Goal: Task Accomplishment & Management: Manage account settings

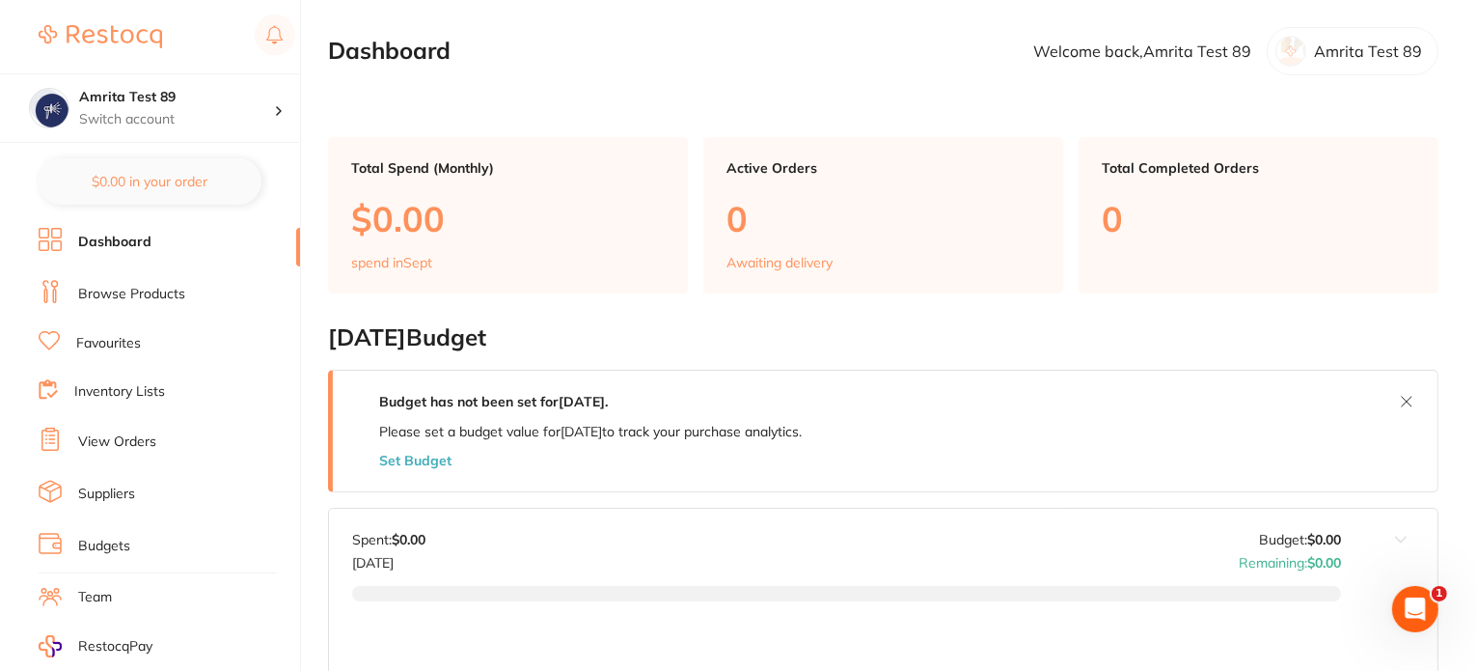
click at [112, 382] on link "Inventory Lists" at bounding box center [119, 391] width 91 height 19
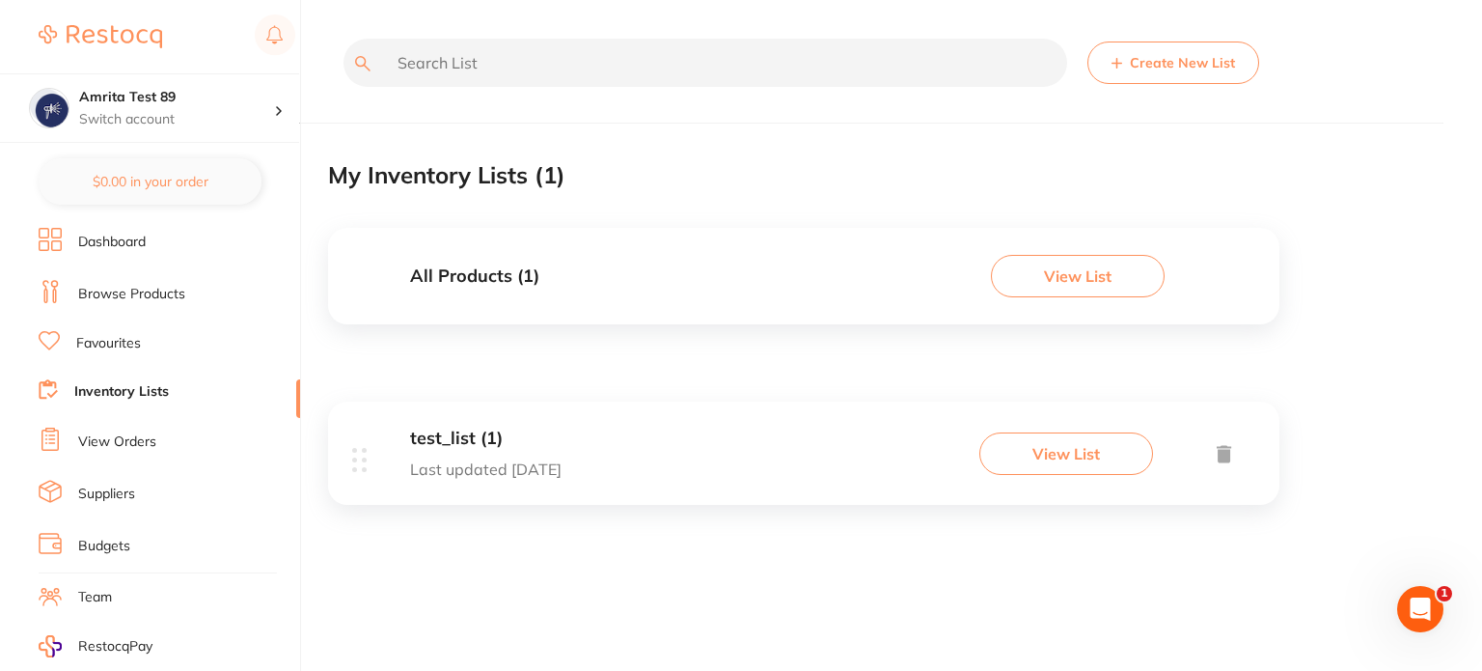
click at [1057, 466] on button "View List" at bounding box center [1066, 453] width 174 height 42
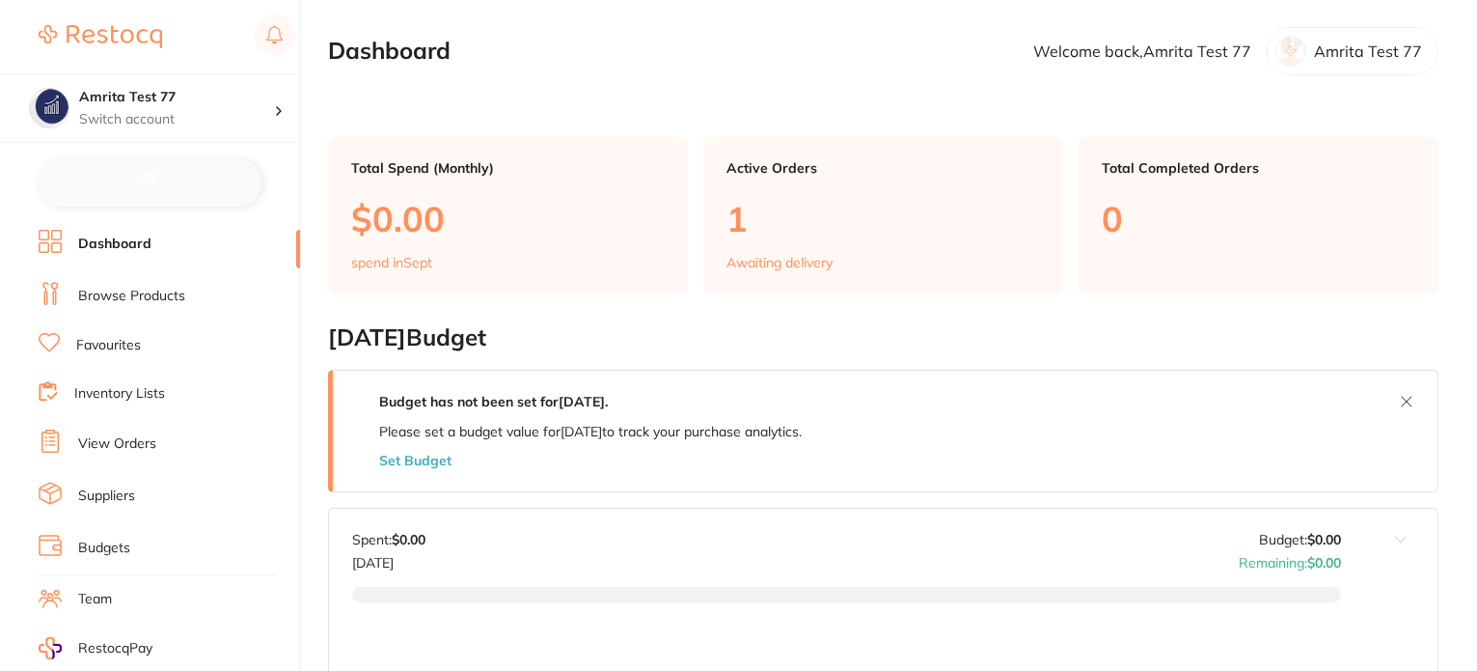
click at [124, 381] on li "Inventory Lists" at bounding box center [169, 394] width 261 height 26
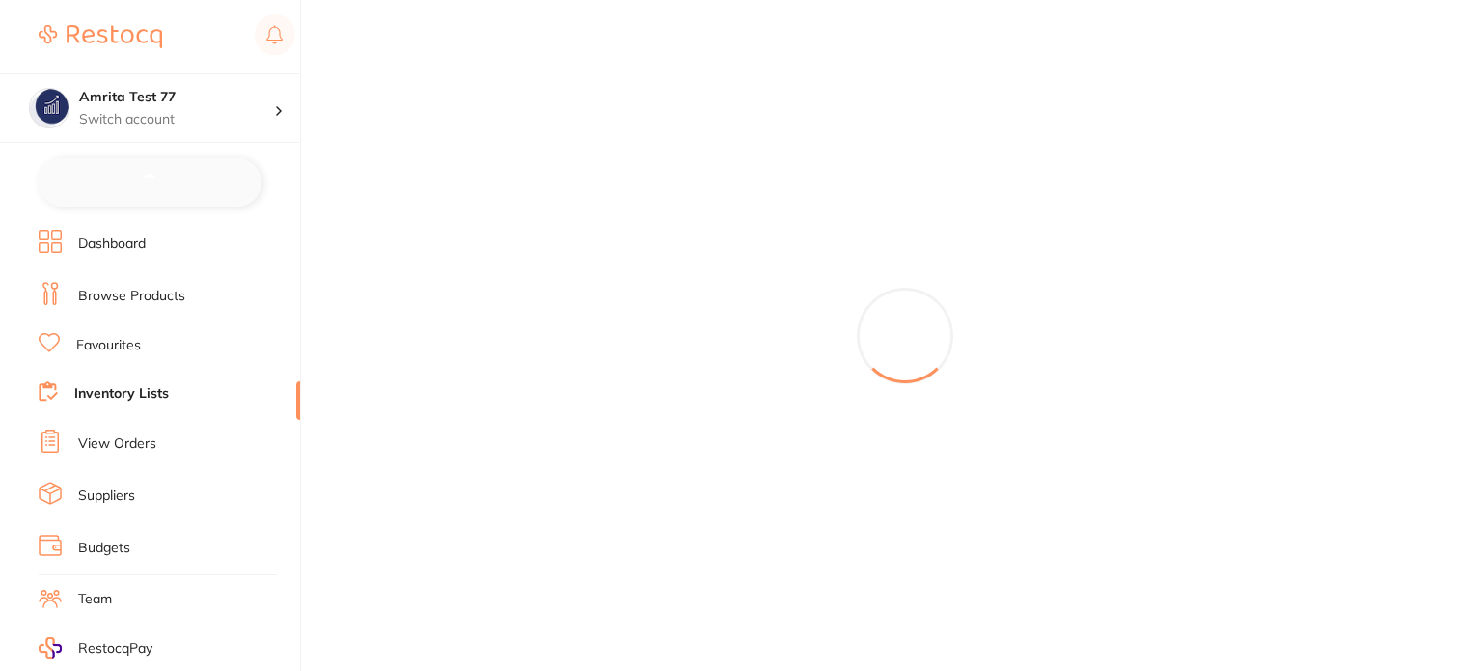
checkbox input "false"
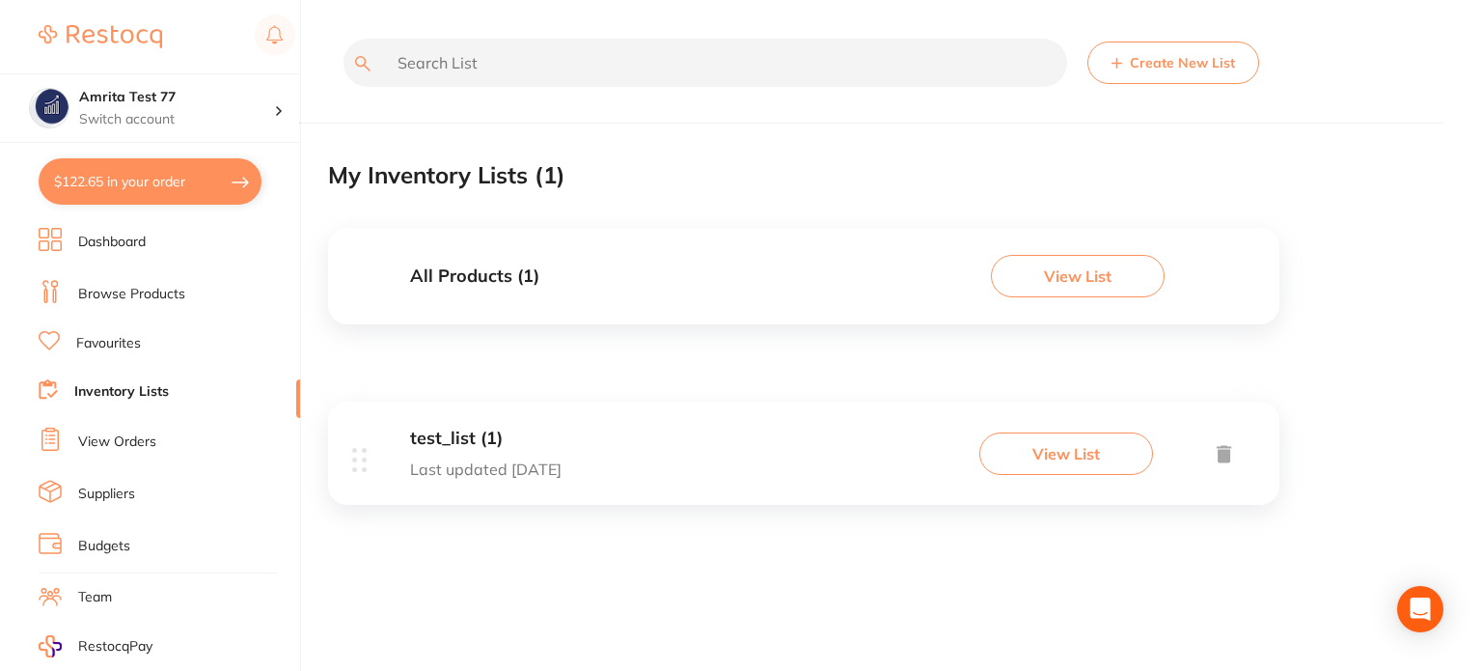
click at [1050, 451] on button "View List" at bounding box center [1066, 453] width 174 height 42
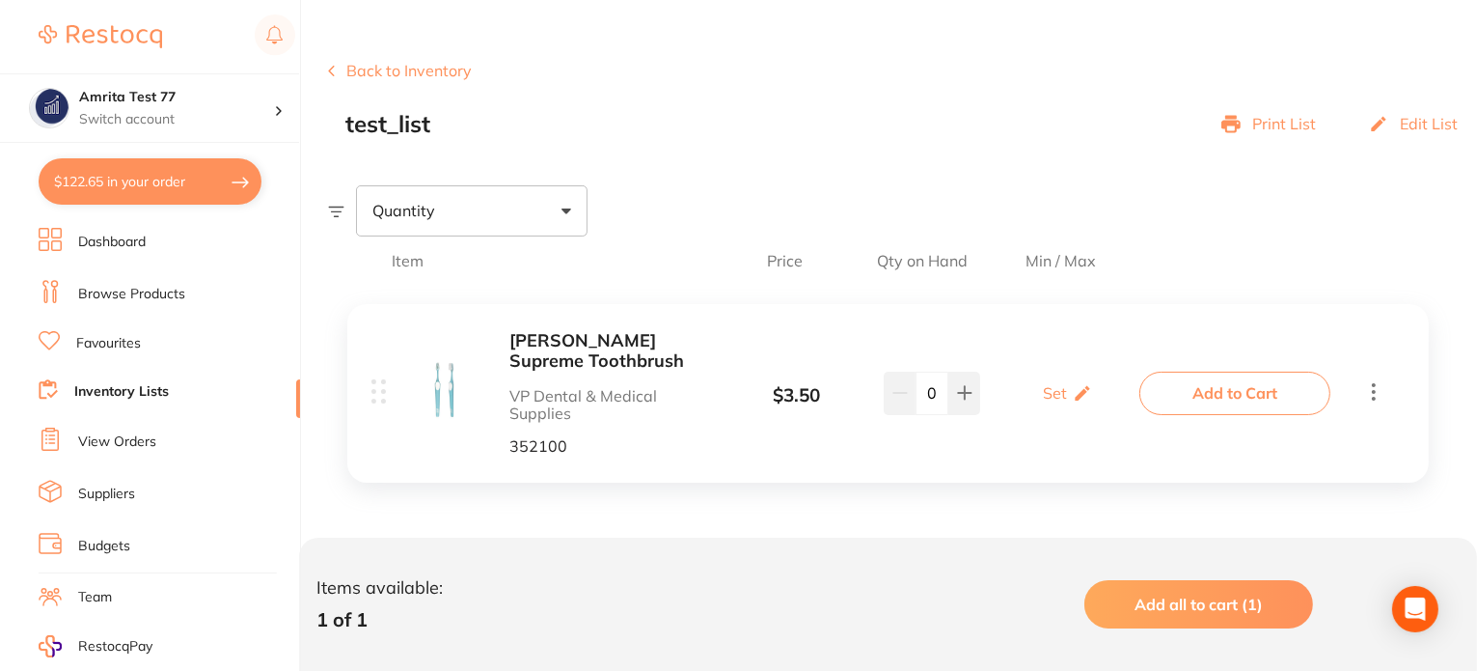
scroll to position [96, 0]
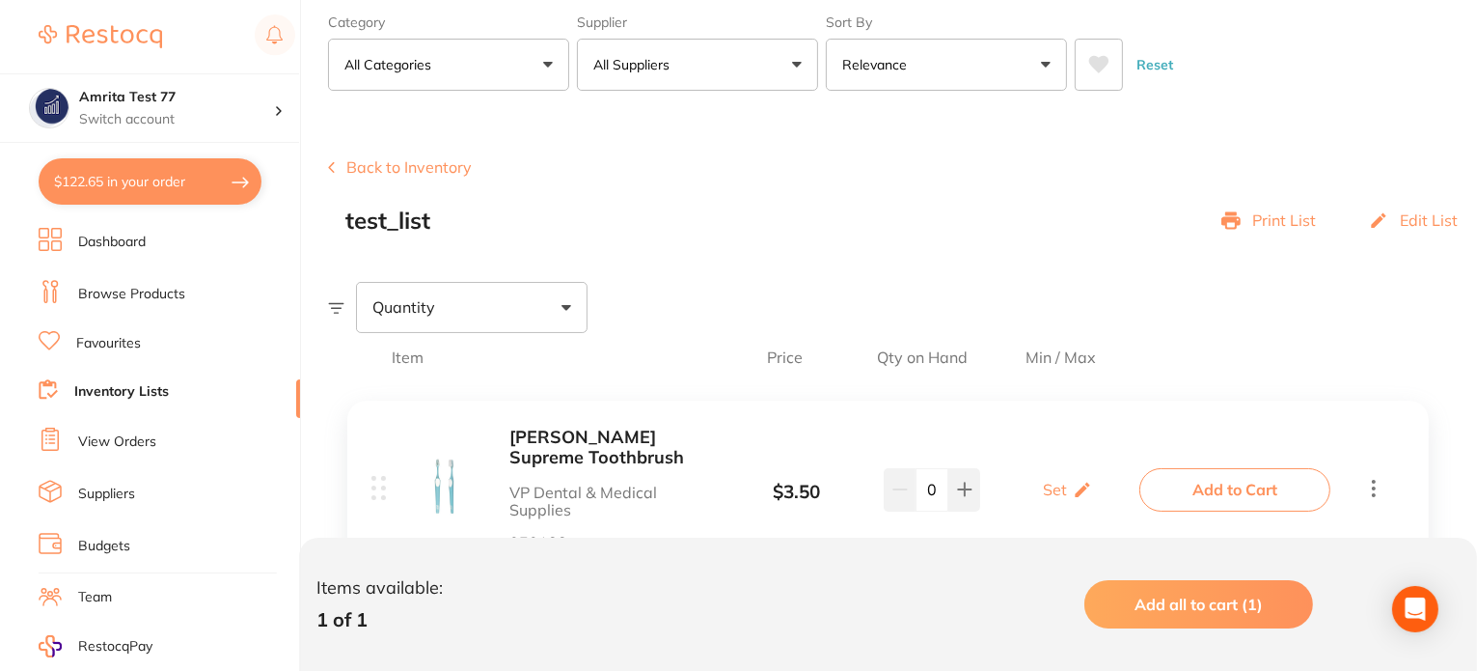
click at [1420, 221] on p "Edit List" at bounding box center [1429, 219] width 58 height 17
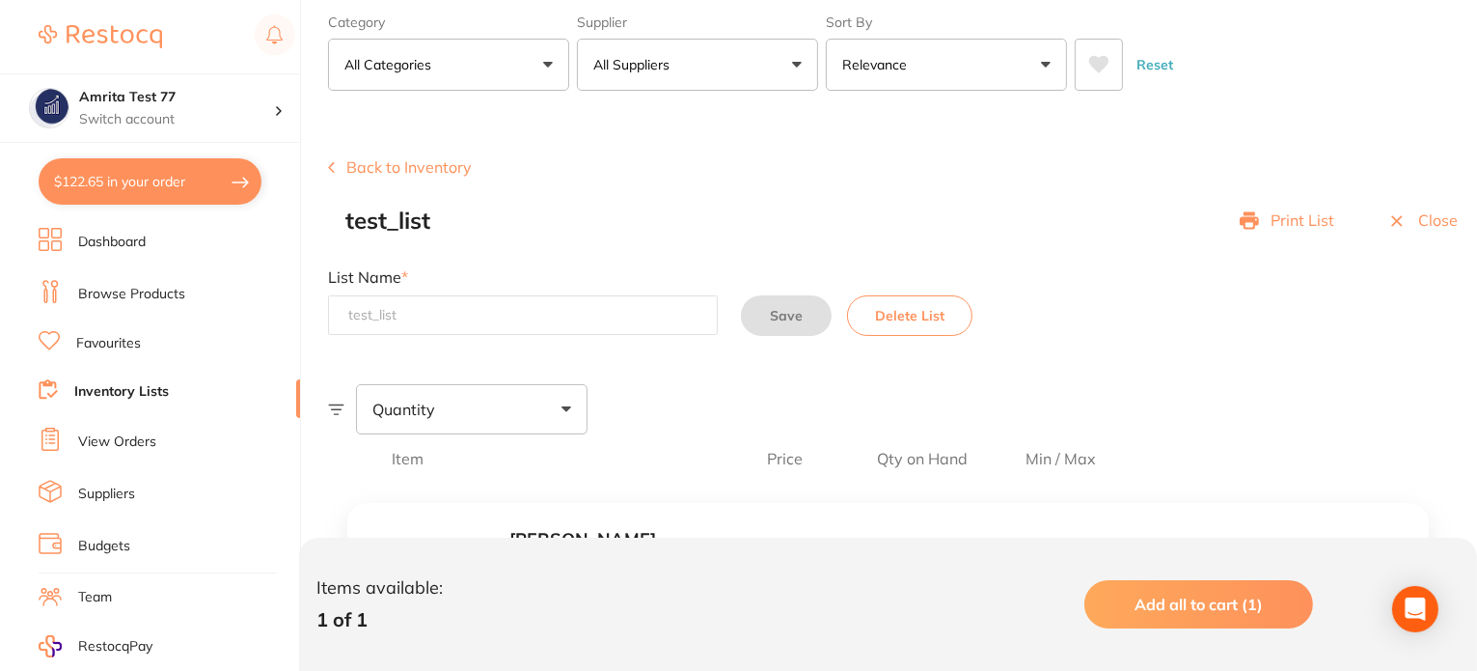
click at [1436, 230] on div "Close" at bounding box center [1422, 220] width 70 height 27
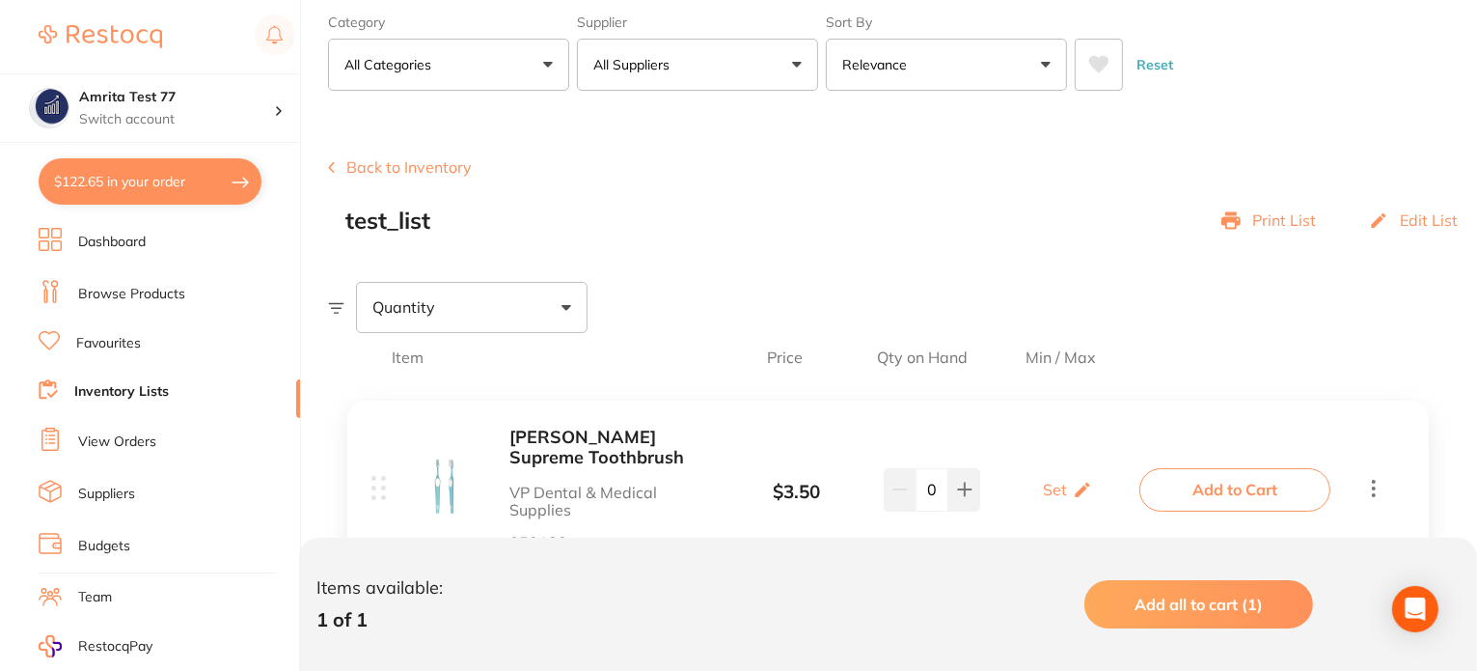
click at [1423, 219] on p "Edit List" at bounding box center [1429, 219] width 58 height 17
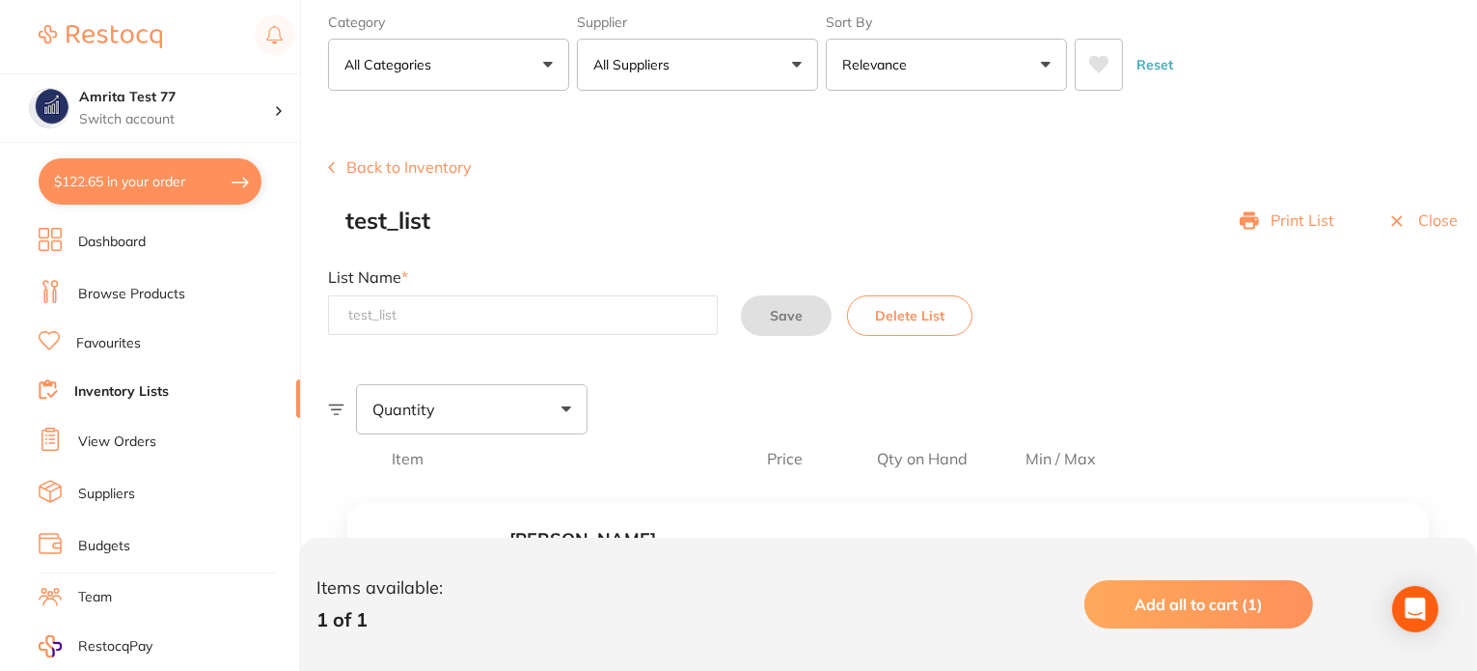
click at [1294, 219] on p "Print List" at bounding box center [1303, 219] width 64 height 17
click at [1429, 219] on p "Close" at bounding box center [1438, 219] width 40 height 17
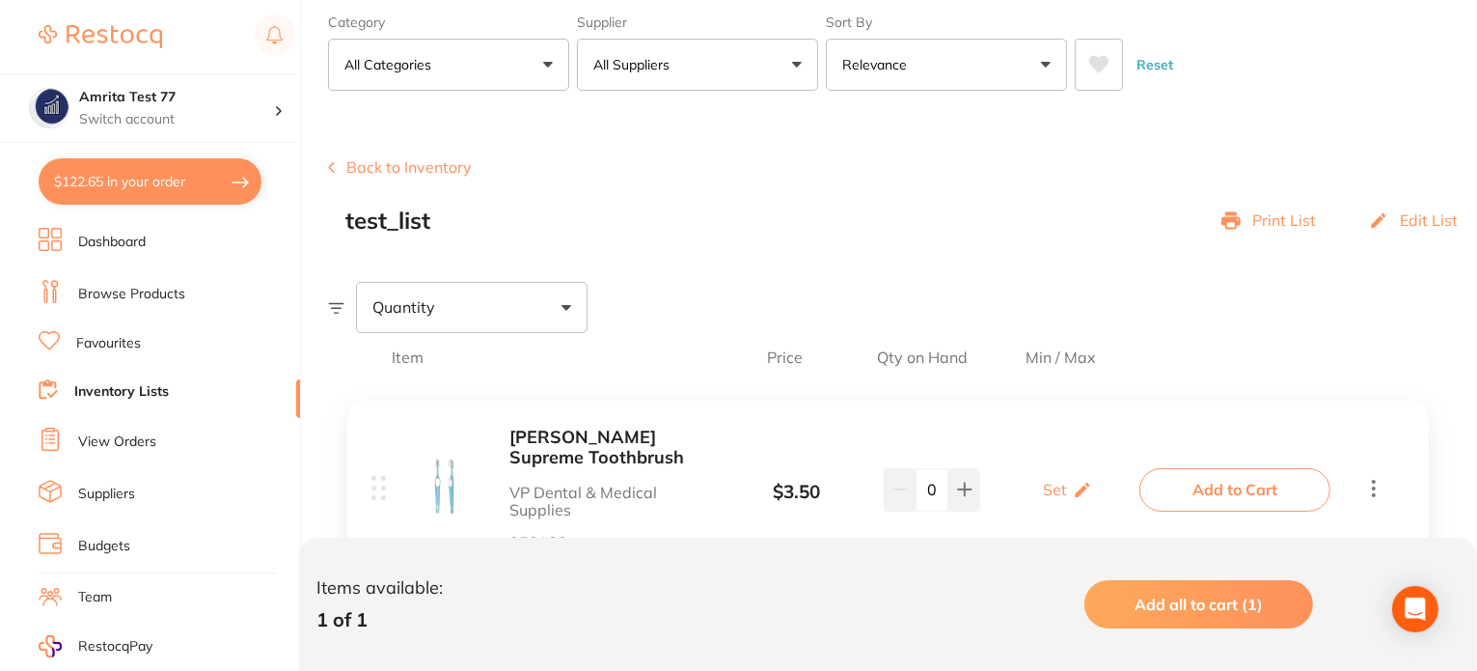
click at [1298, 224] on p "Print List" at bounding box center [1284, 219] width 64 height 17
click at [390, 174] on button "Back to Inventory" at bounding box center [400, 166] width 144 height 17
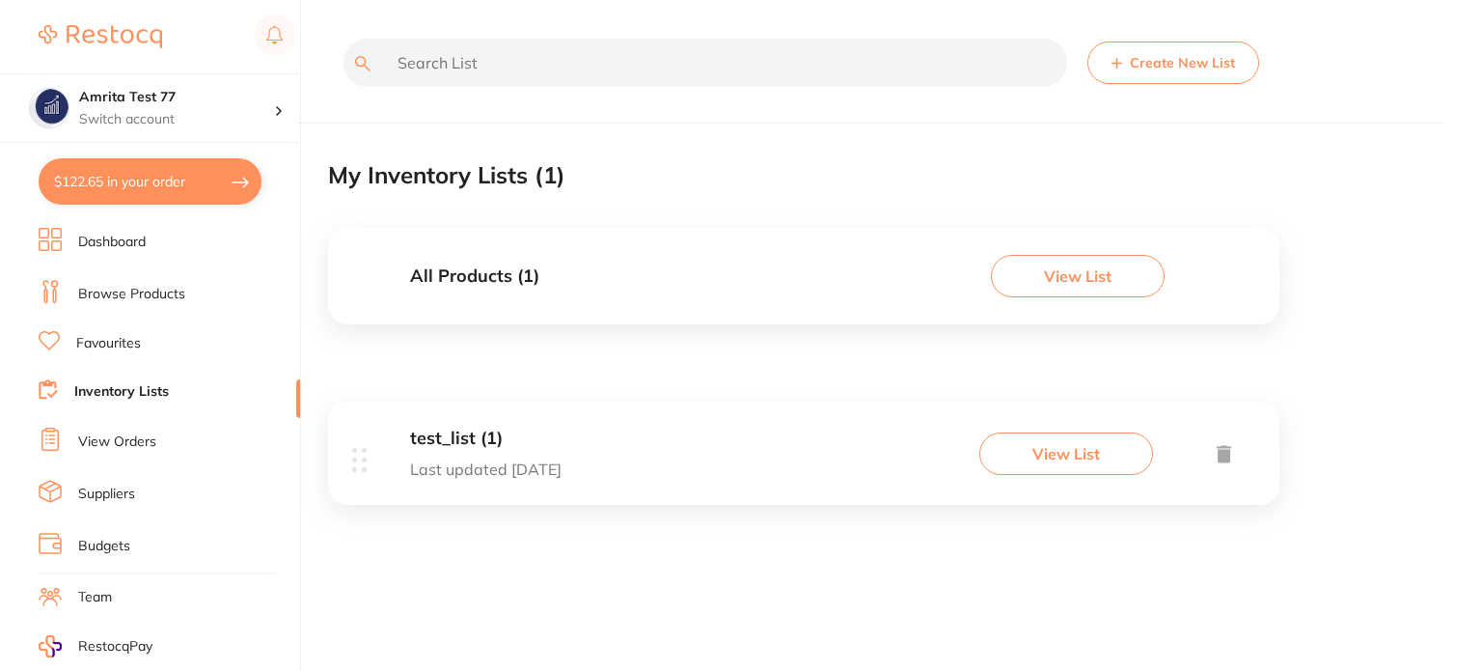
click at [1056, 281] on button "View List" at bounding box center [1078, 276] width 174 height 42
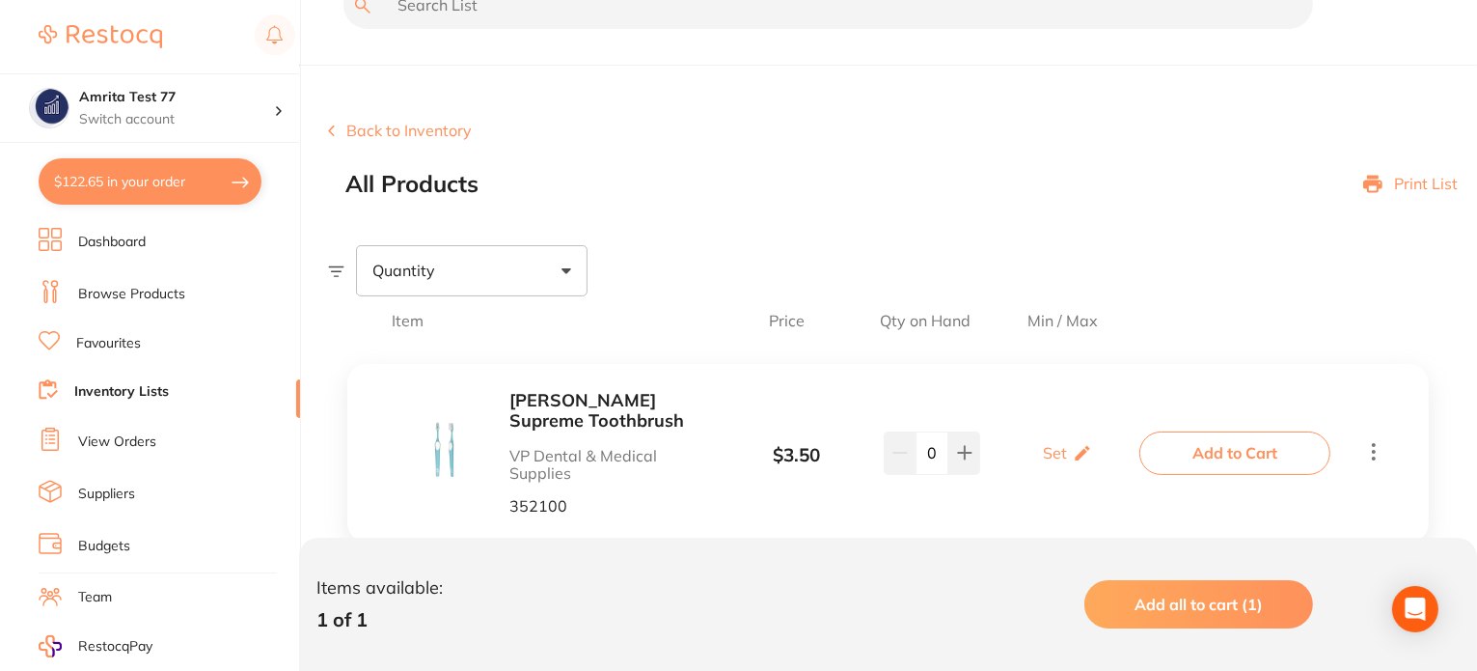
scroll to position [118, 0]
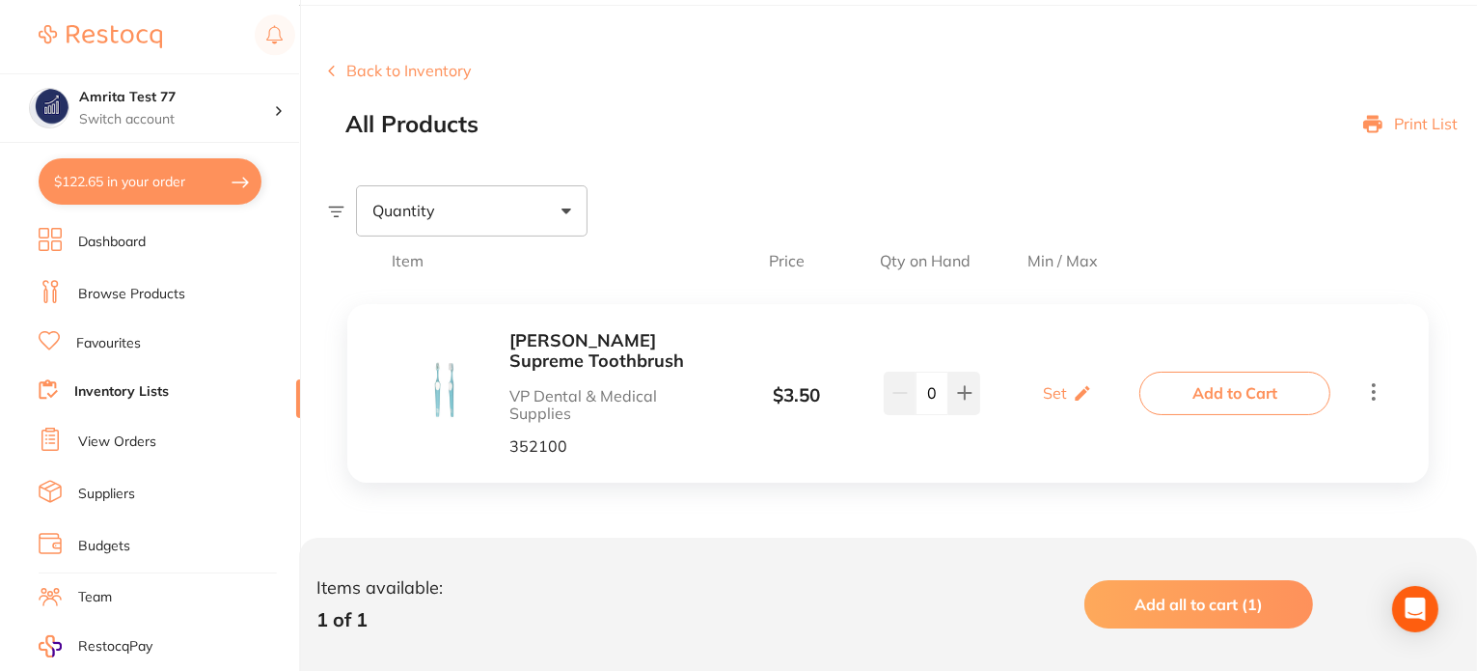
click at [1410, 126] on p "Print List" at bounding box center [1426, 123] width 64 height 17
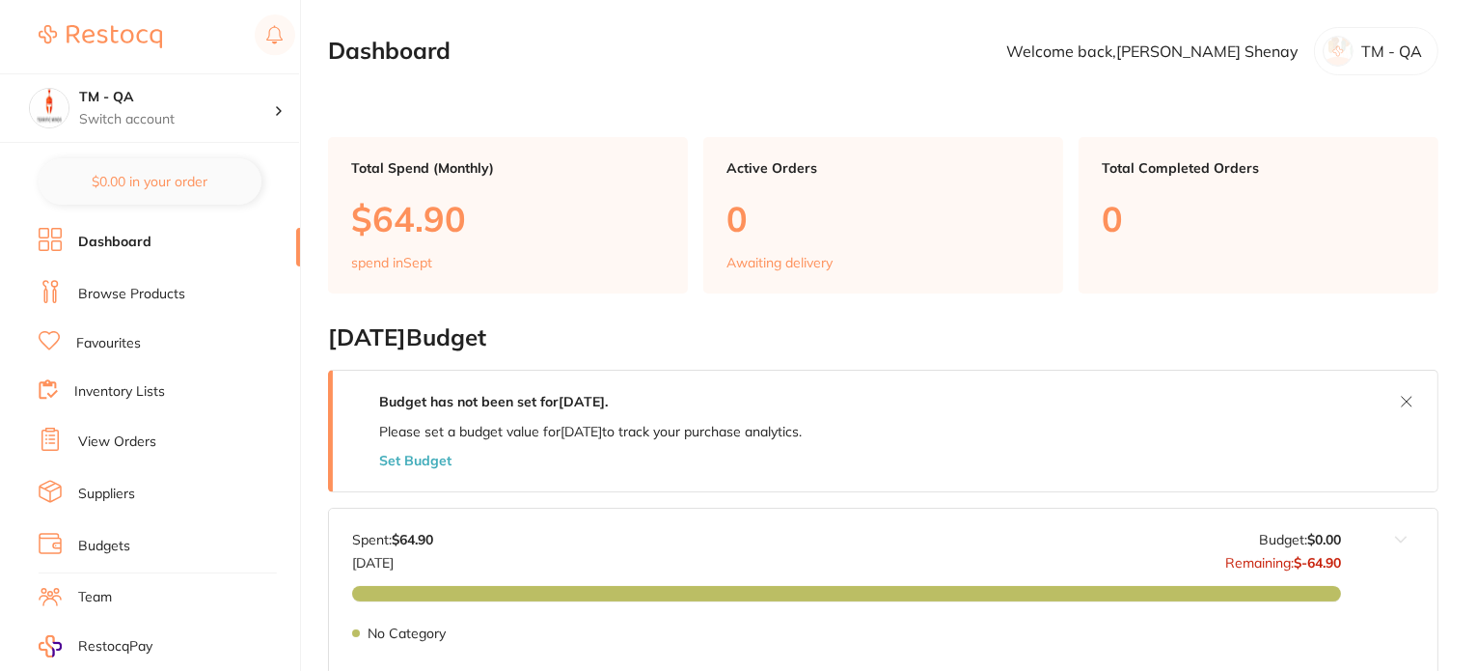
click at [129, 396] on link "Inventory Lists" at bounding box center [119, 391] width 91 height 19
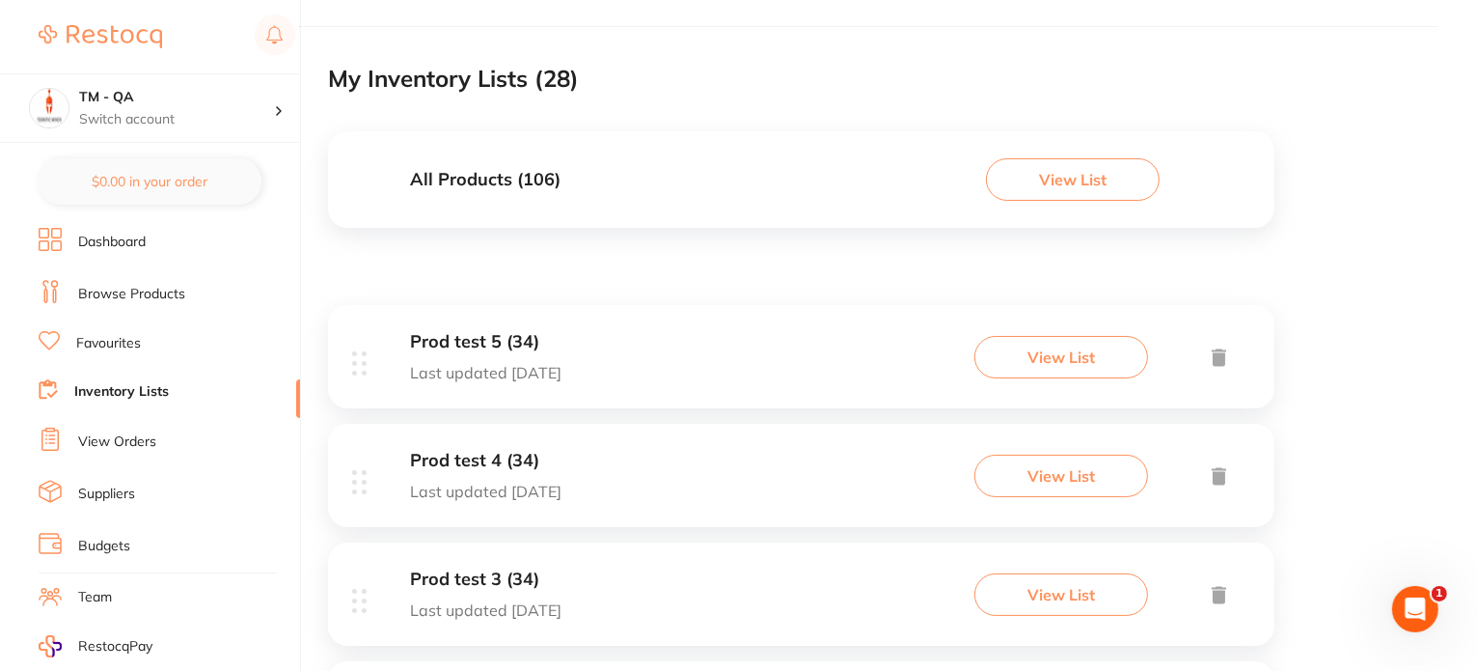
click at [1085, 370] on button "View List" at bounding box center [1061, 357] width 174 height 42
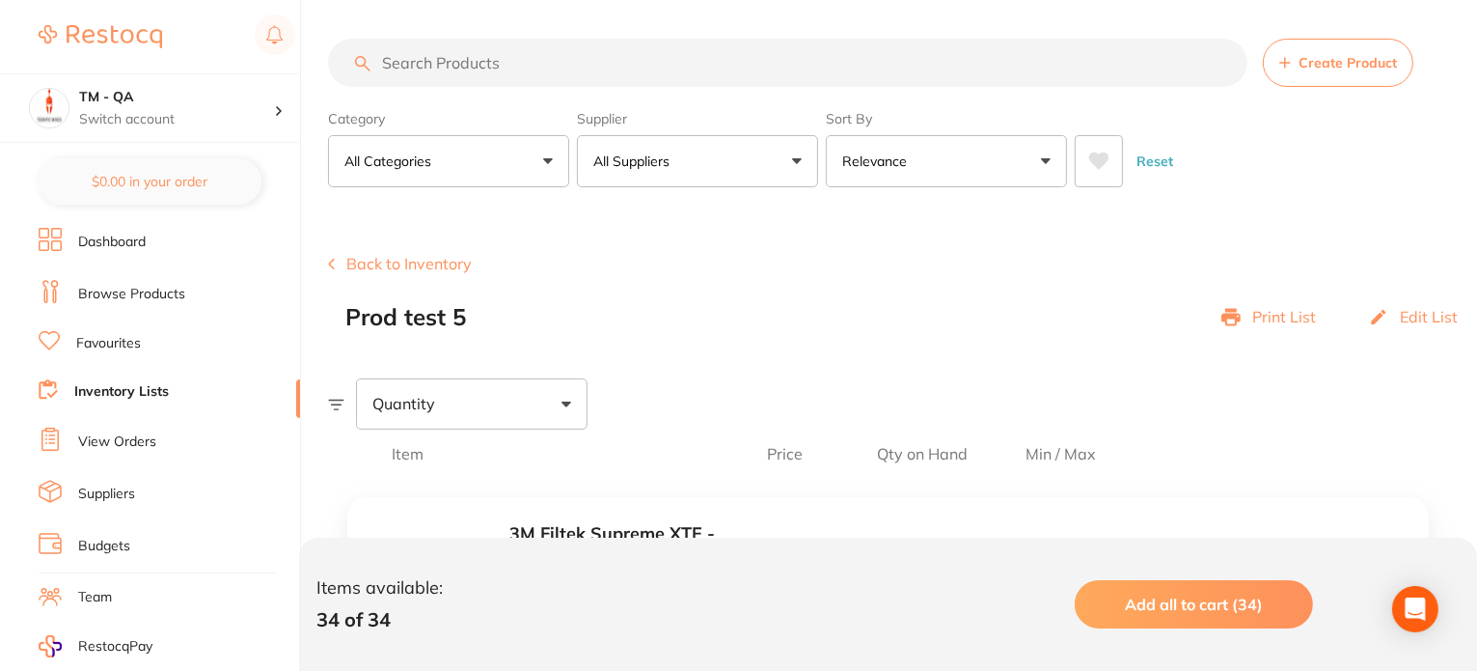
click at [1261, 315] on p "Print List" at bounding box center [1284, 316] width 64 height 17
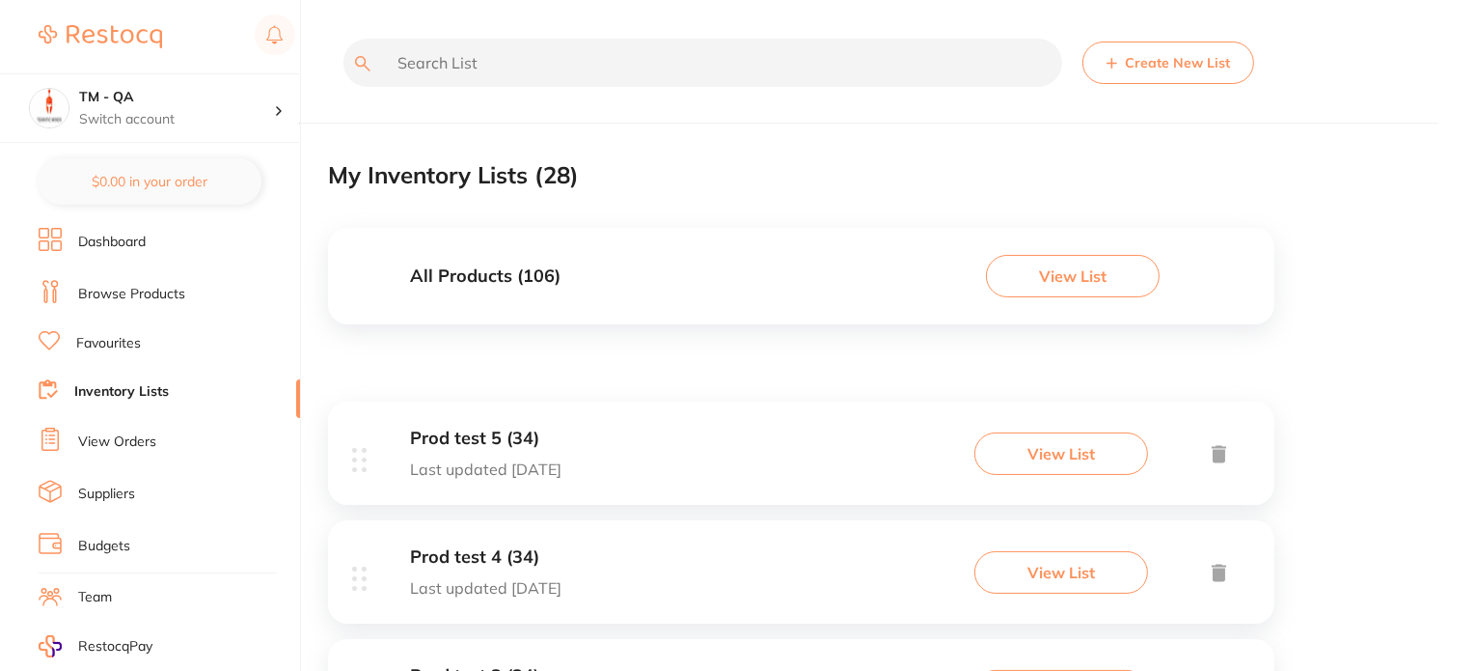
click at [1034, 277] on button "View List" at bounding box center [1073, 276] width 174 height 42
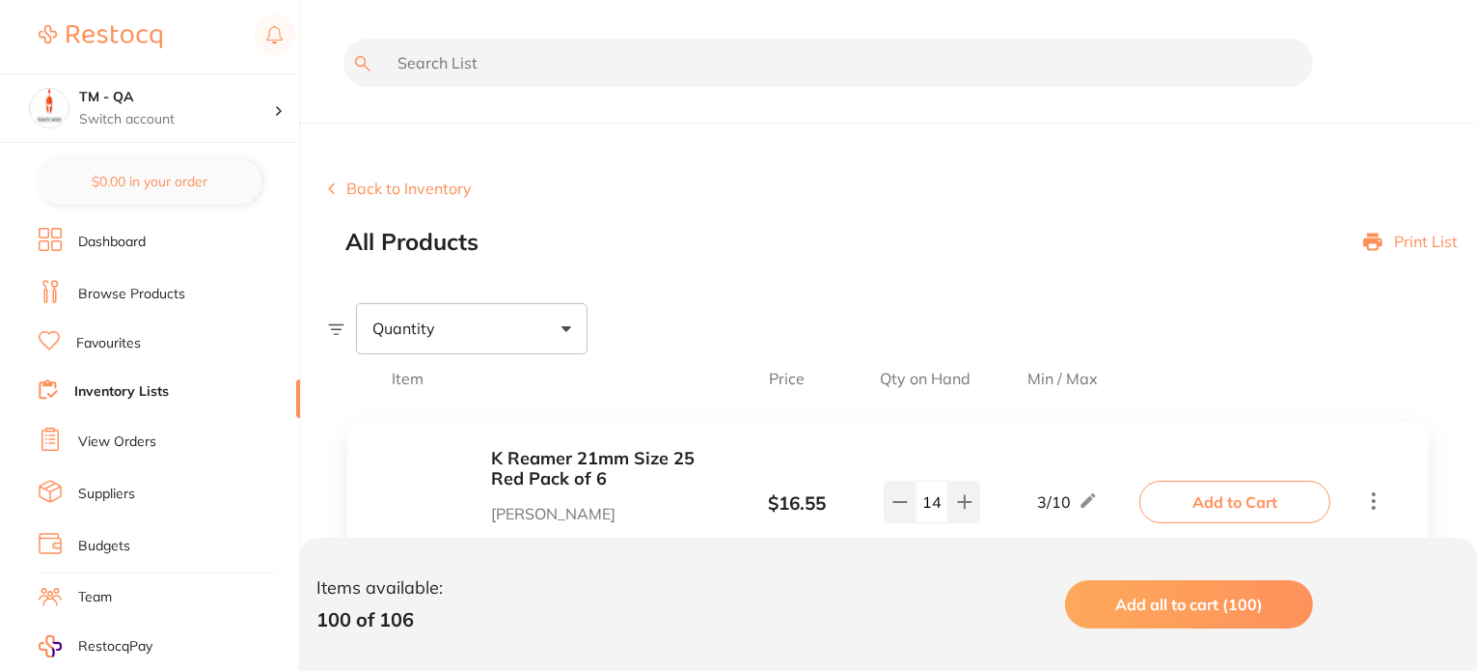
click at [1379, 244] on icon at bounding box center [1372, 241] width 19 height 17
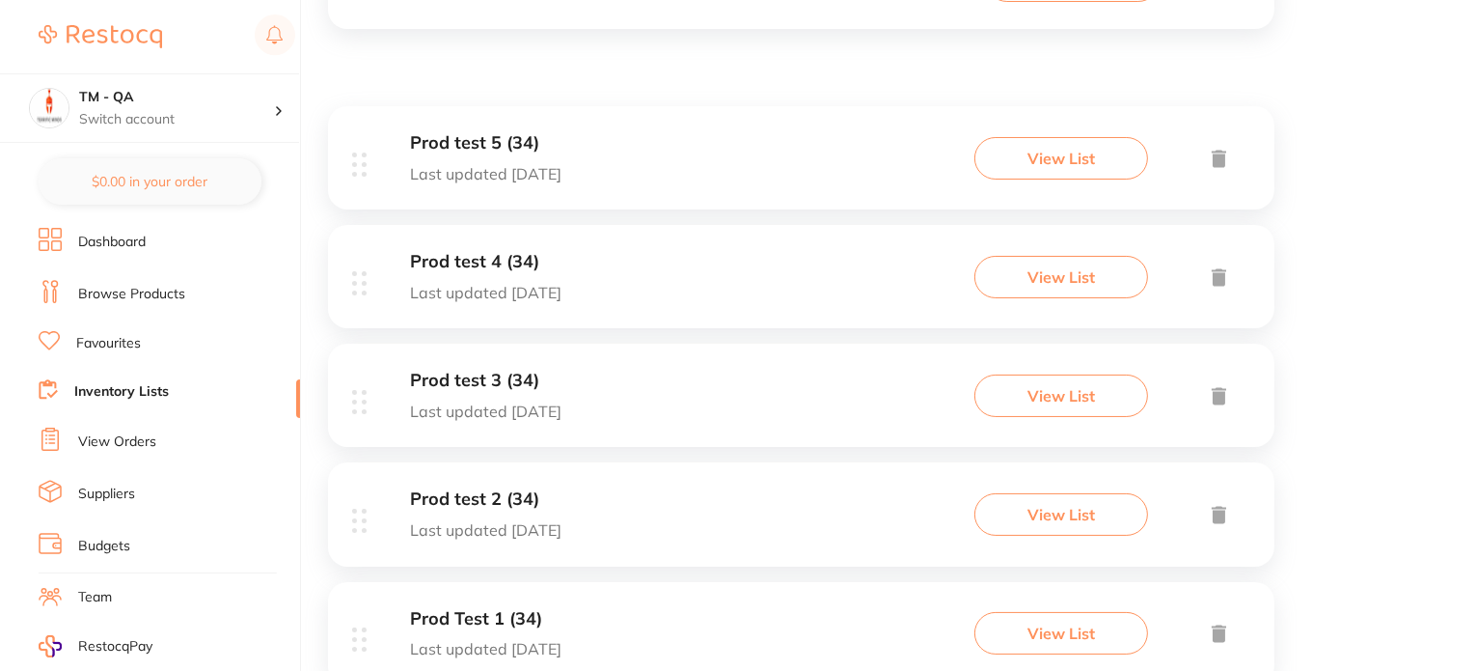
scroll to position [579, 0]
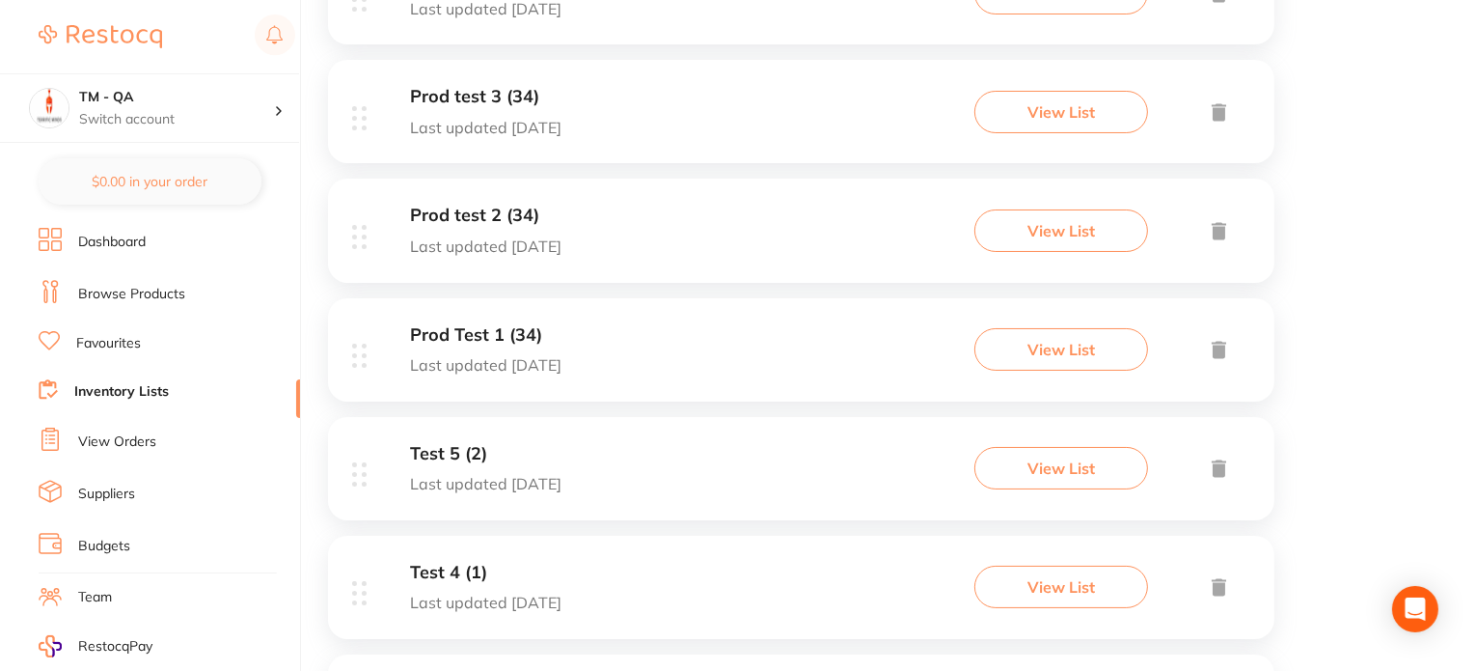
click at [1052, 364] on button "View List" at bounding box center [1061, 349] width 174 height 42
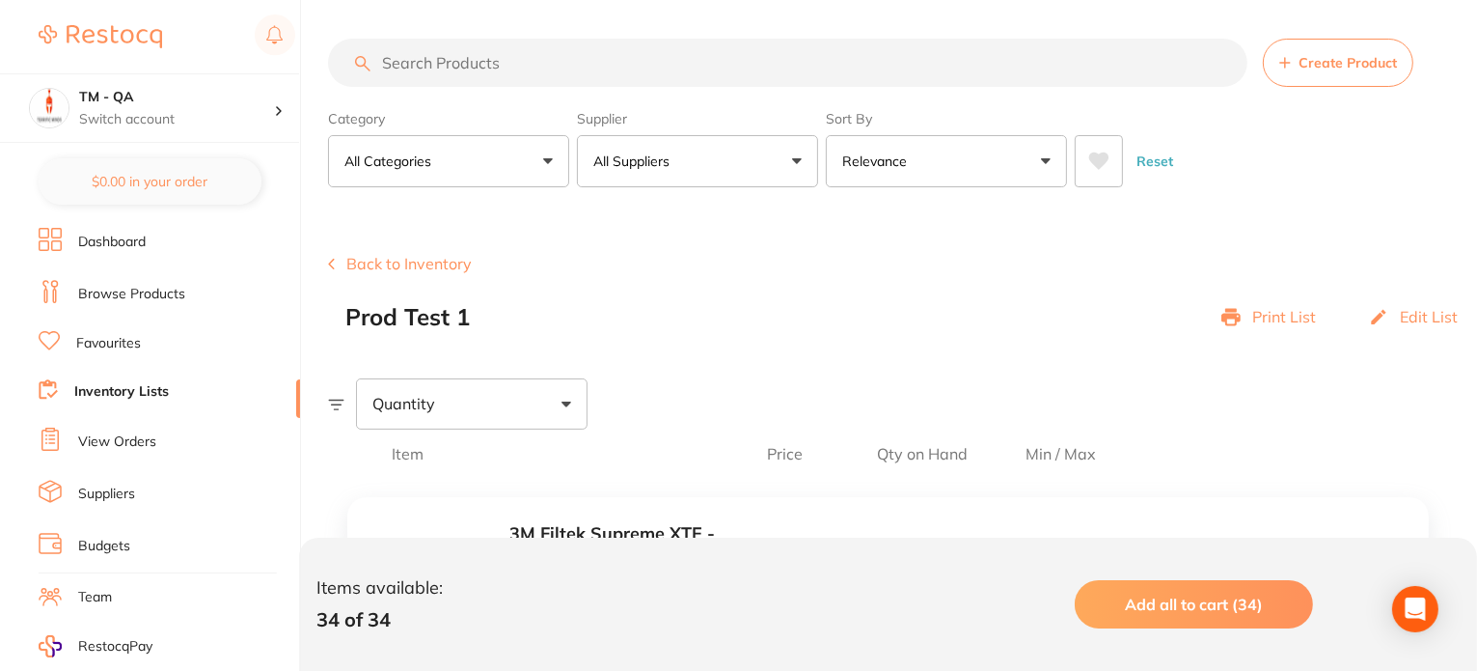
click at [1273, 315] on p "Print List" at bounding box center [1284, 316] width 64 height 17
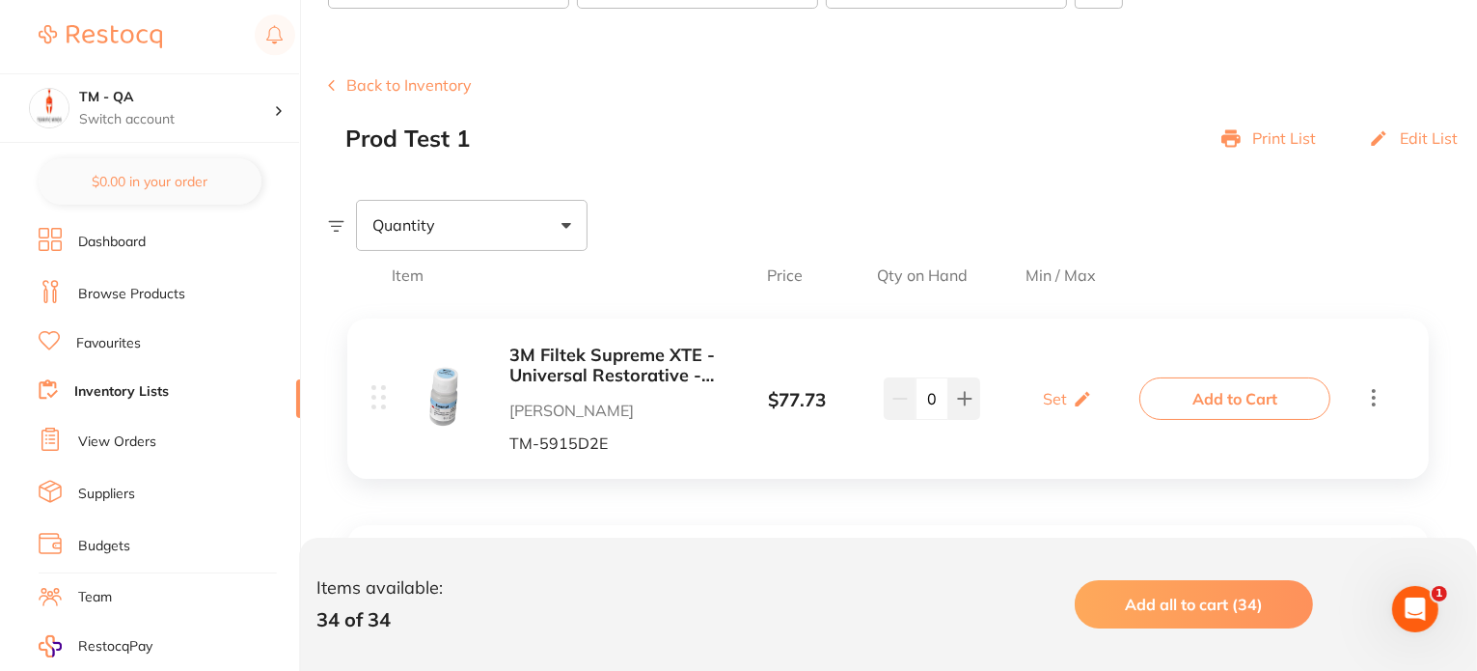
scroll to position [96, 0]
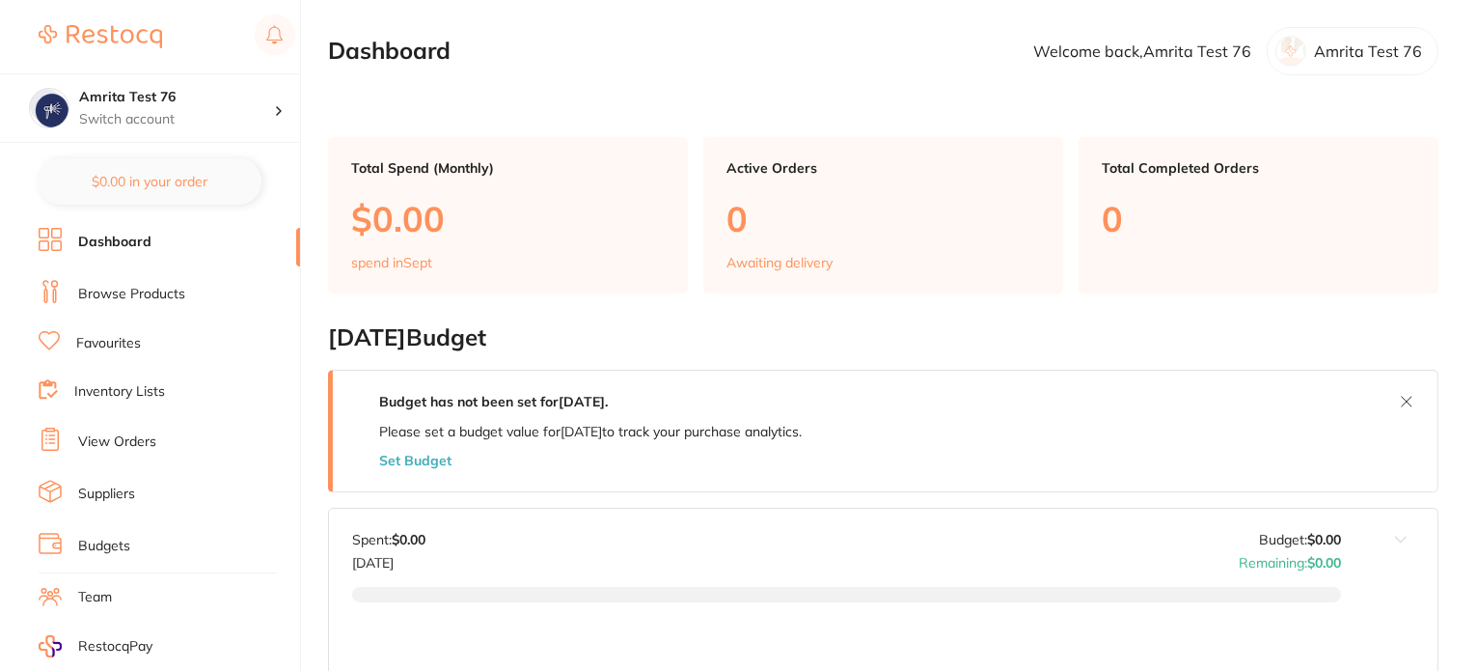
click at [123, 382] on link "Inventory Lists" at bounding box center [119, 391] width 91 height 19
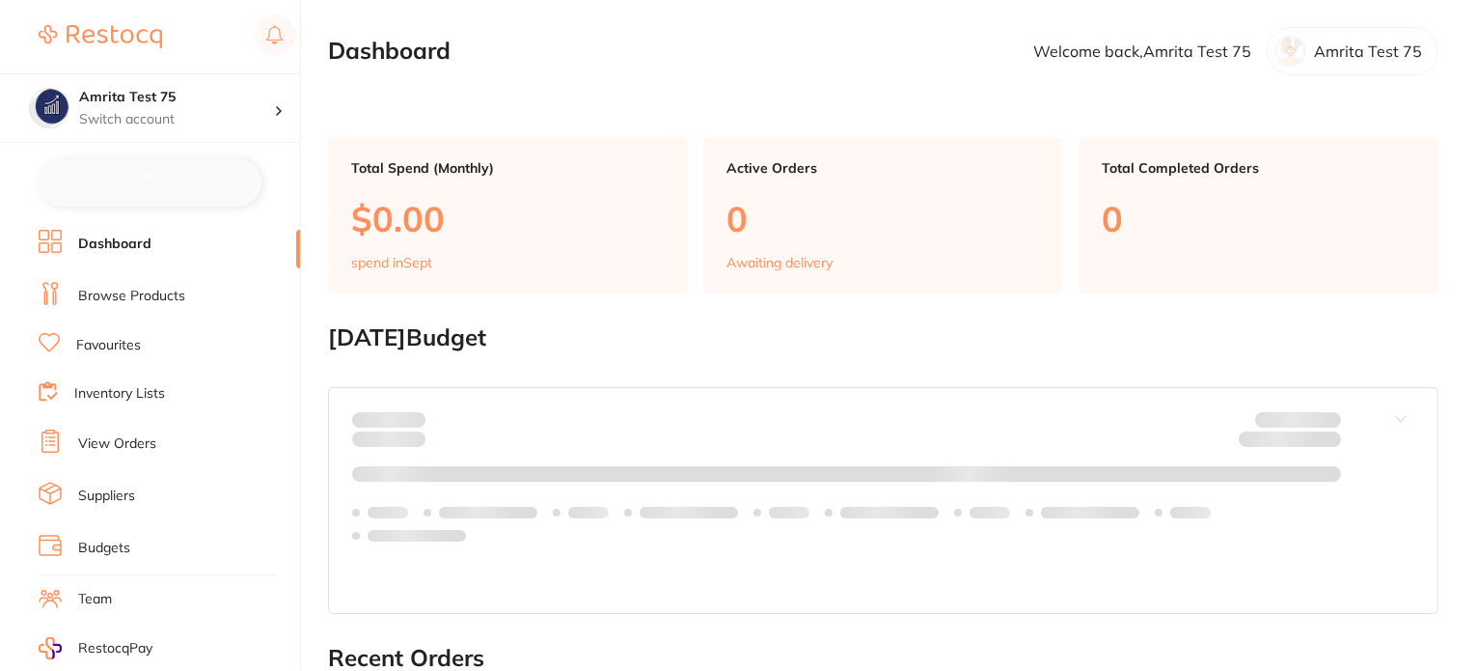
checkbox input "false"
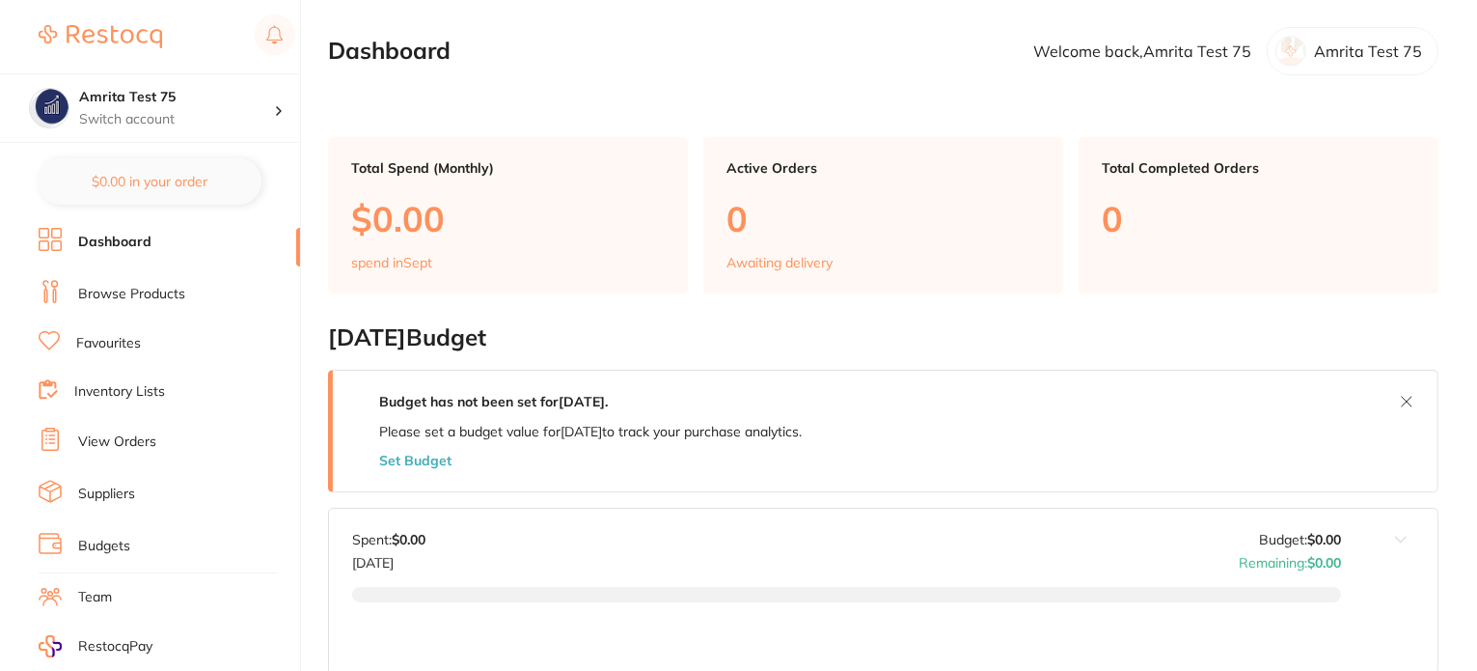
click at [126, 390] on link "Inventory Lists" at bounding box center [119, 391] width 91 height 19
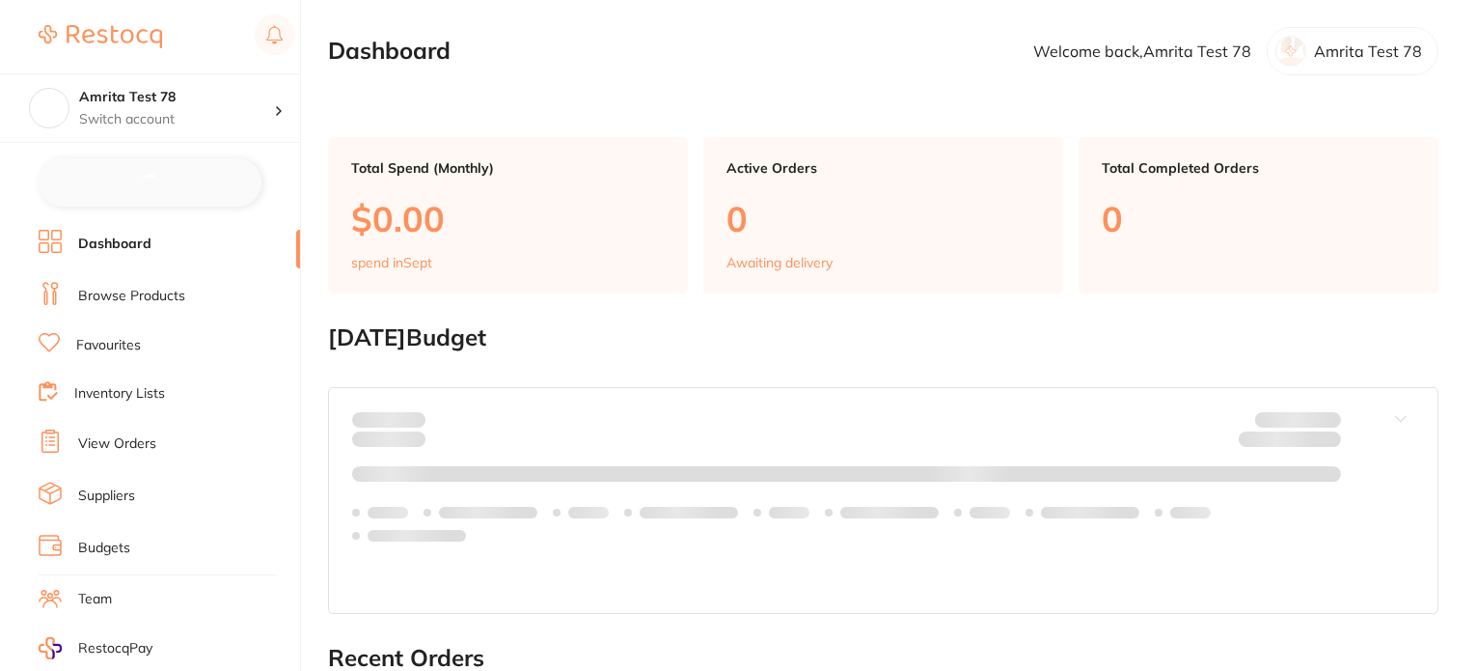
click at [131, 372] on ul "Dashboard Browse Products Favourites Inventory Lists View Orders Suppliers Budg…" at bounding box center [169, 563] width 261 height 666
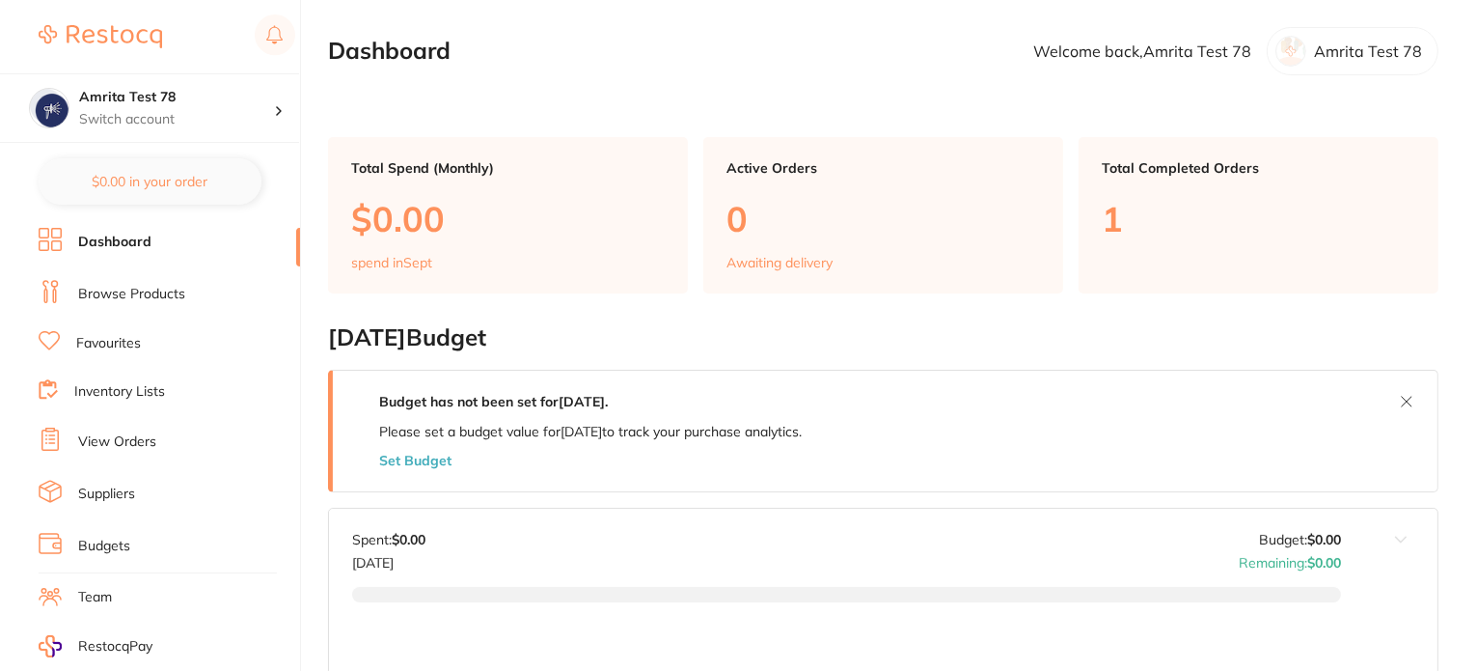
click at [128, 385] on link "Inventory Lists" at bounding box center [119, 391] width 91 height 19
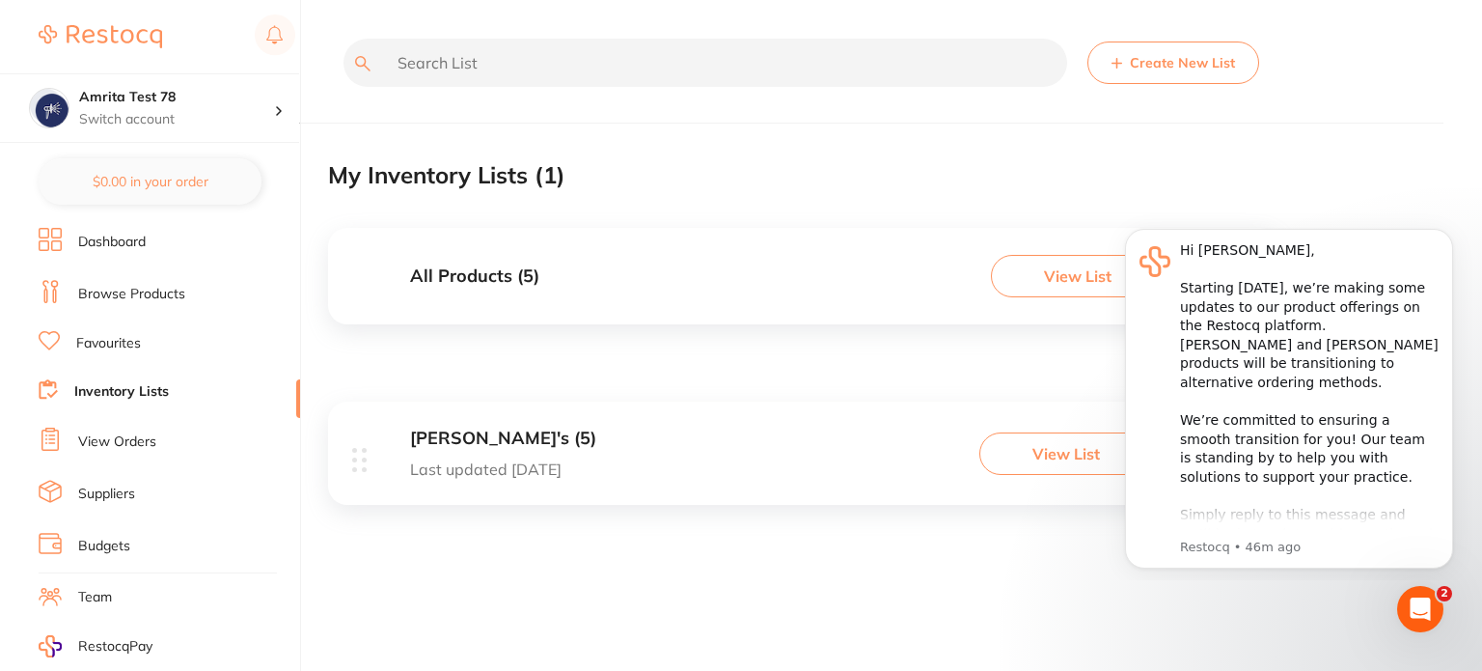
click at [1115, 284] on body "Hi [PERSON_NAME], ​ Starting [DATE], we’re making some updates to our product o…" at bounding box center [1289, 395] width 370 height 353
drag, startPoint x: 1085, startPoint y: 273, endPoint x: 14, endPoint y: 75, distance: 1090.0
click at [1096, 273] on iframe at bounding box center [1289, 395] width 386 height 369
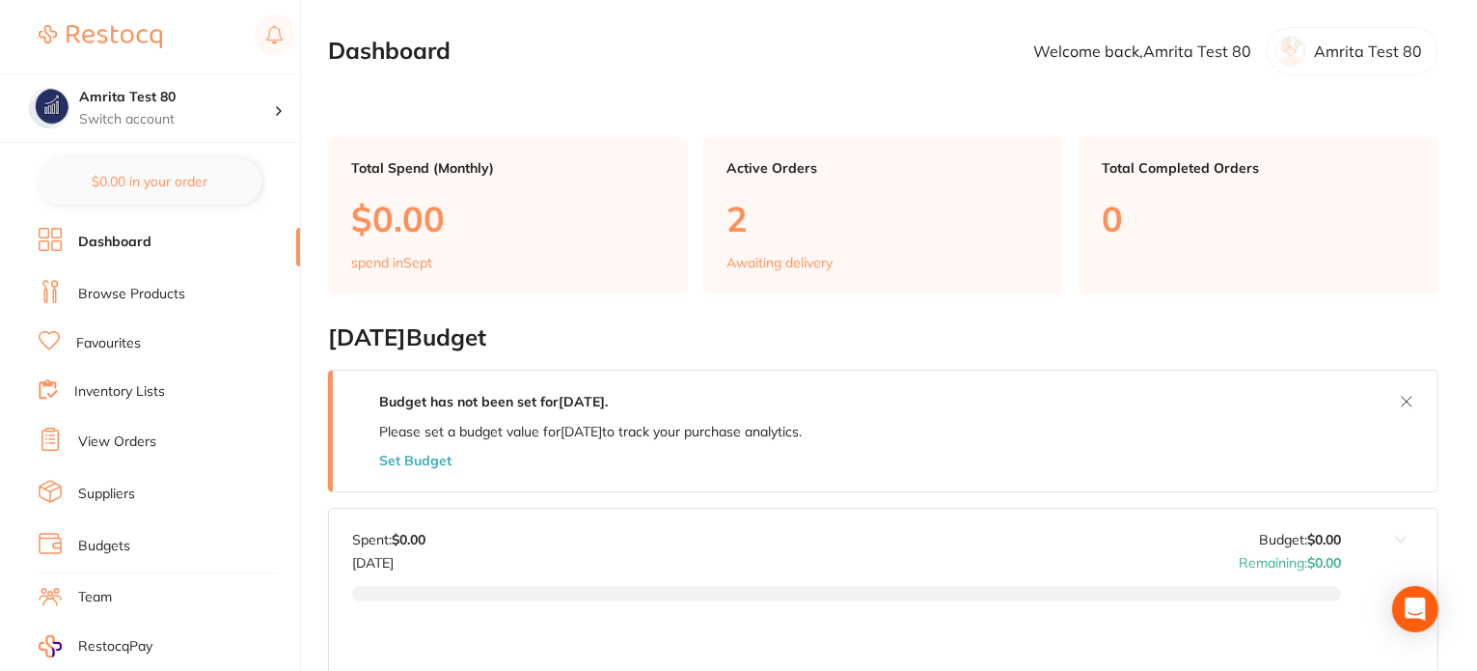
click at [151, 391] on link "Inventory Lists" at bounding box center [119, 391] width 91 height 19
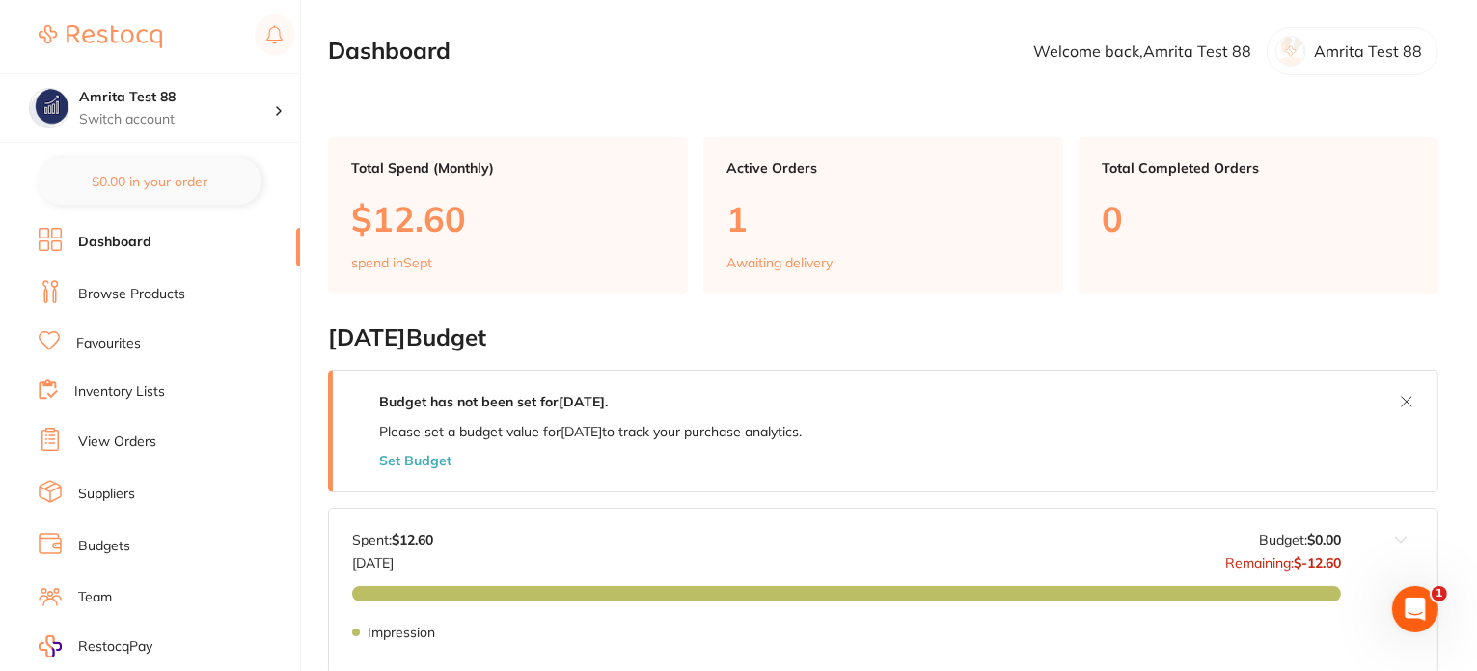
drag, startPoint x: 72, startPoint y: 374, endPoint x: 85, endPoint y: 390, distance: 19.9
click at [85, 390] on link "Inventory Lists" at bounding box center [119, 391] width 91 height 19
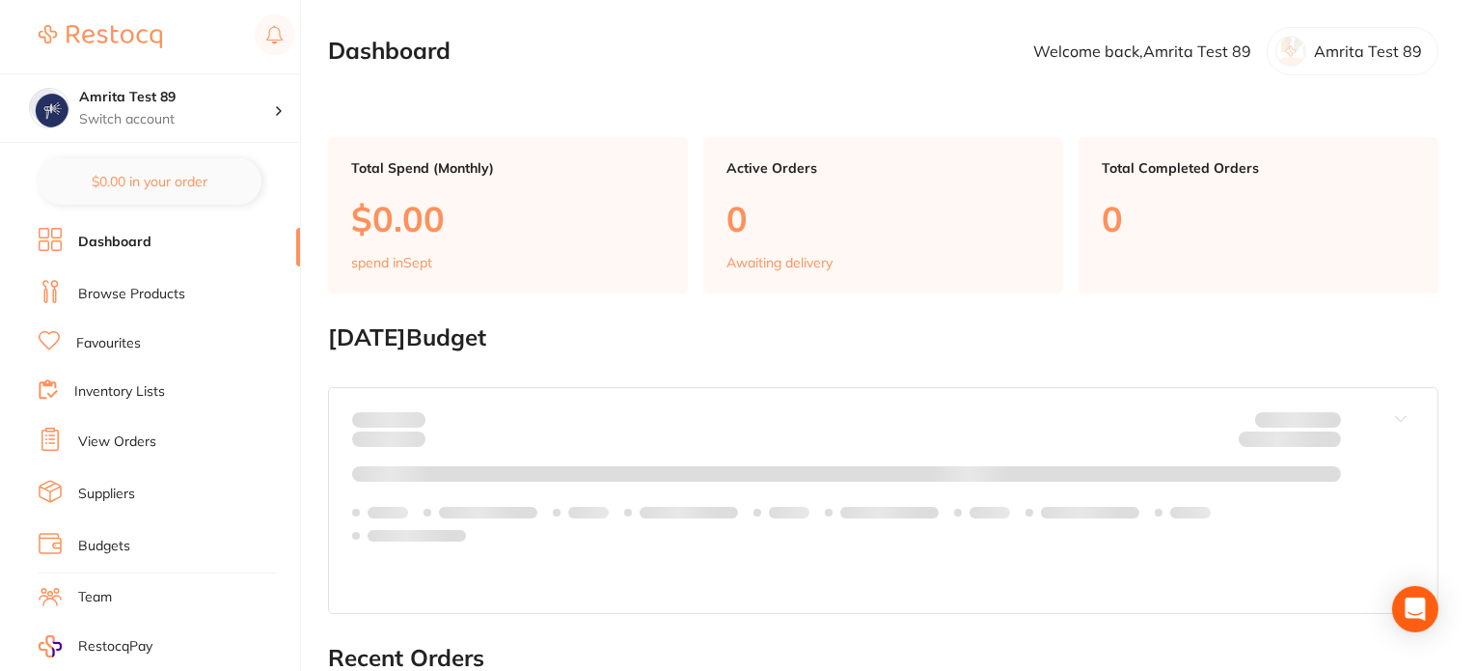
click at [105, 401] on ul "Dashboard Browse Products Favourites Inventory Lists View Orders Suppliers Budg…" at bounding box center [169, 561] width 261 height 666
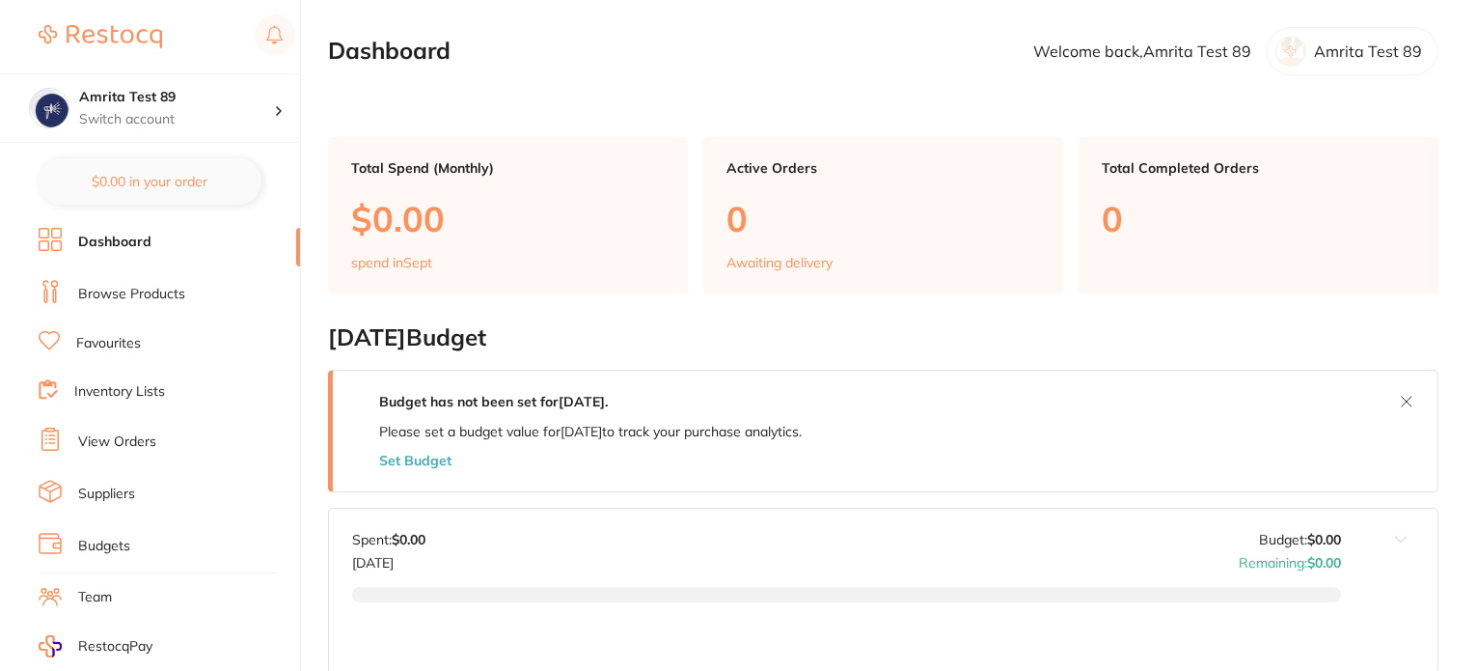
click at [105, 386] on link "Inventory Lists" at bounding box center [119, 391] width 91 height 19
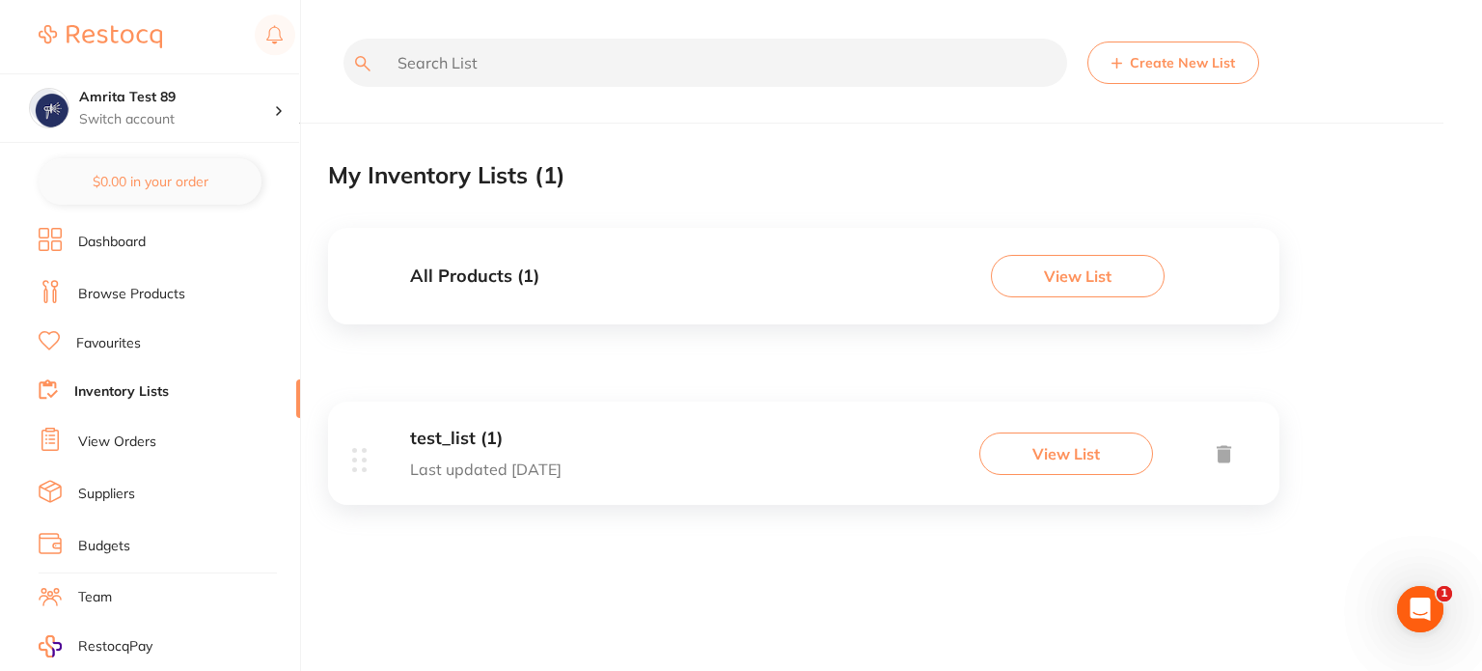
click at [1056, 451] on button "View List" at bounding box center [1066, 453] width 174 height 42
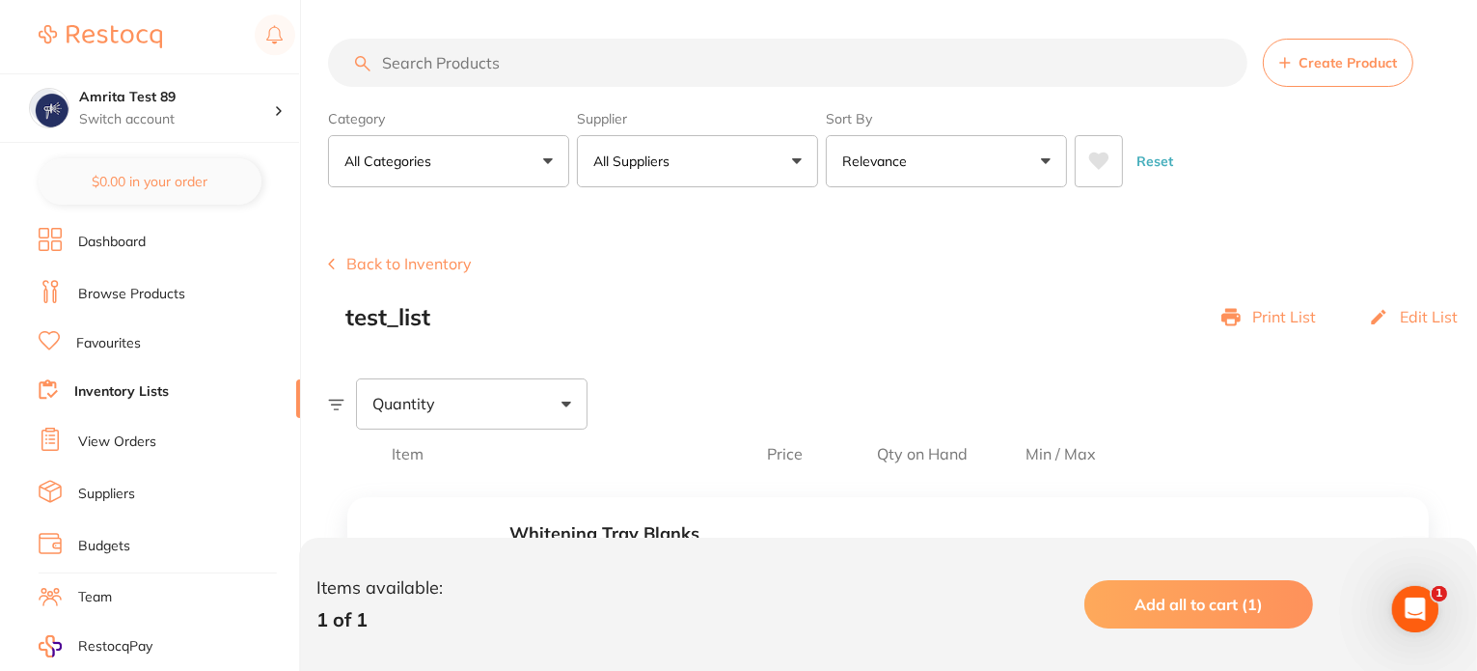
click at [1248, 315] on div "Print List" at bounding box center [1268, 317] width 95 height 27
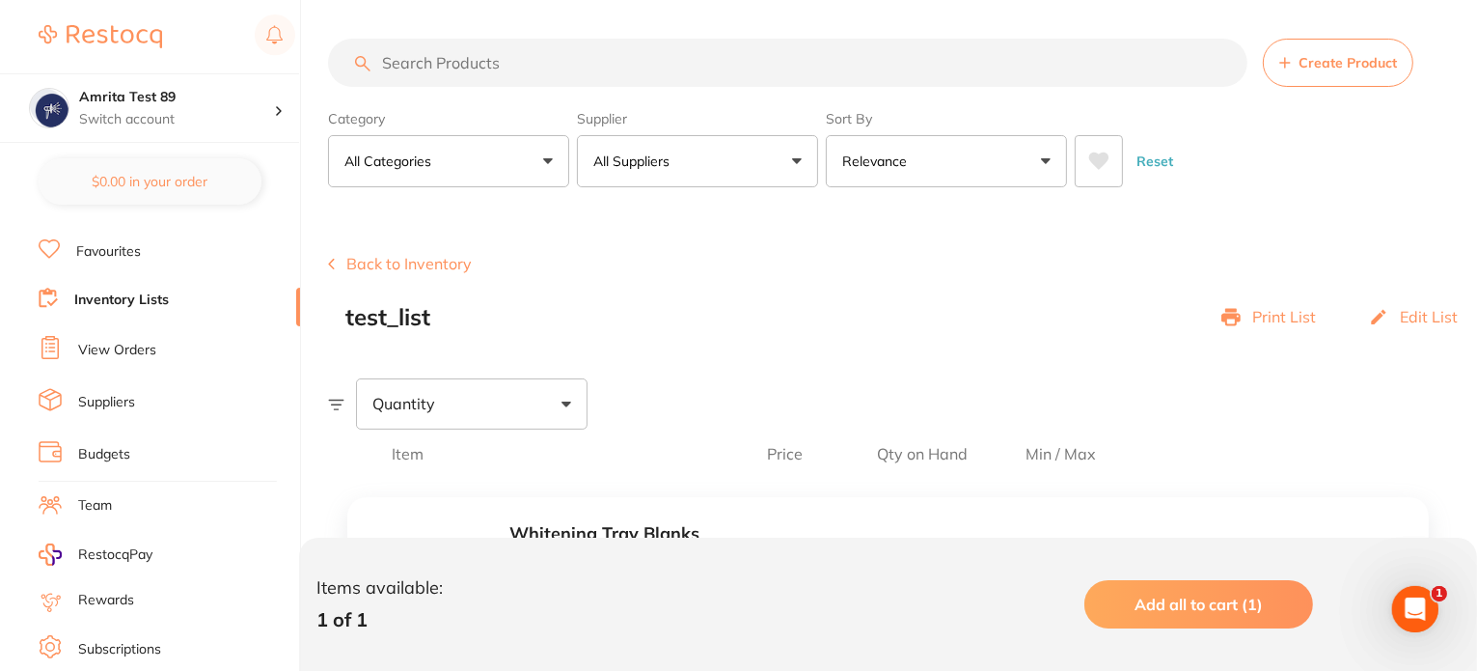
scroll to position [228, 0]
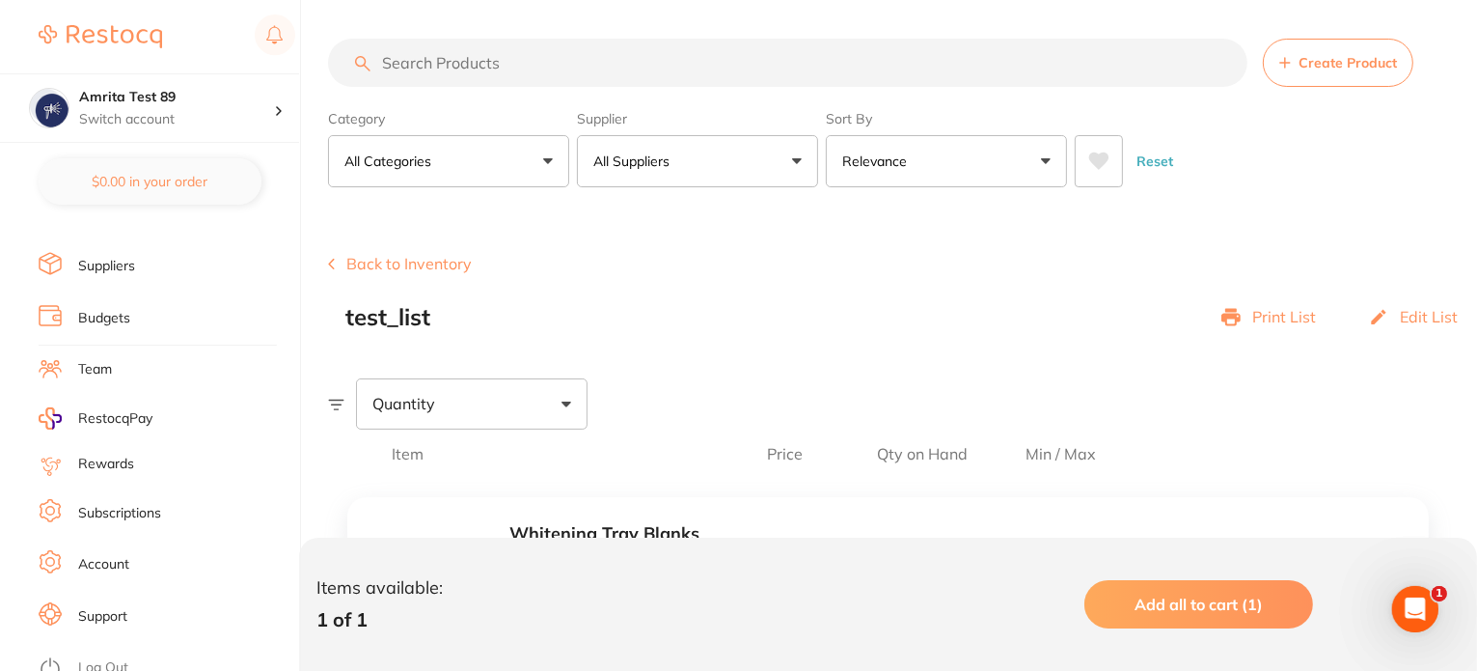
click at [108, 555] on link "Account" at bounding box center [103, 564] width 51 height 19
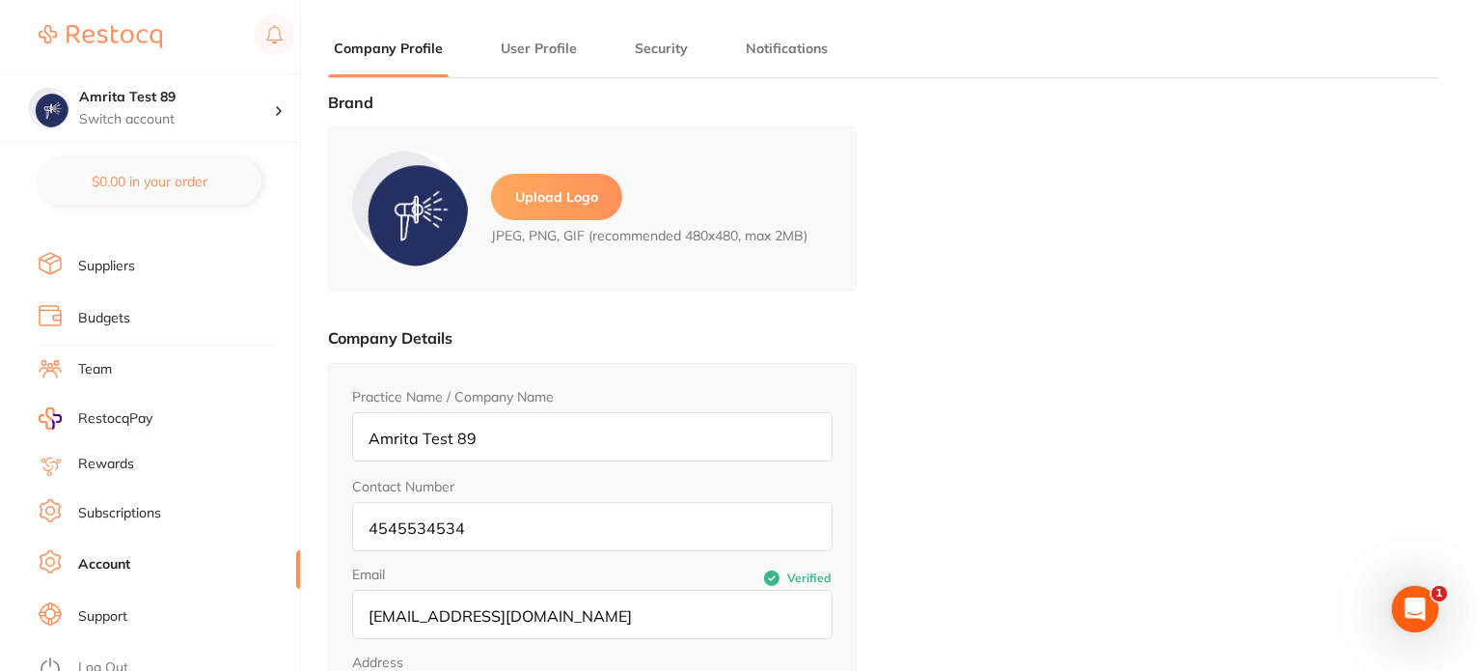
type input "Amrita"
type input "Test 89"
type input "amrita+89@terrificminds.com"
drag, startPoint x: 516, startPoint y: 624, endPoint x: 356, endPoint y: 620, distance: 160.2
click at [356, 620] on input "amrita+89@terrificminds.com" at bounding box center [592, 614] width 480 height 49
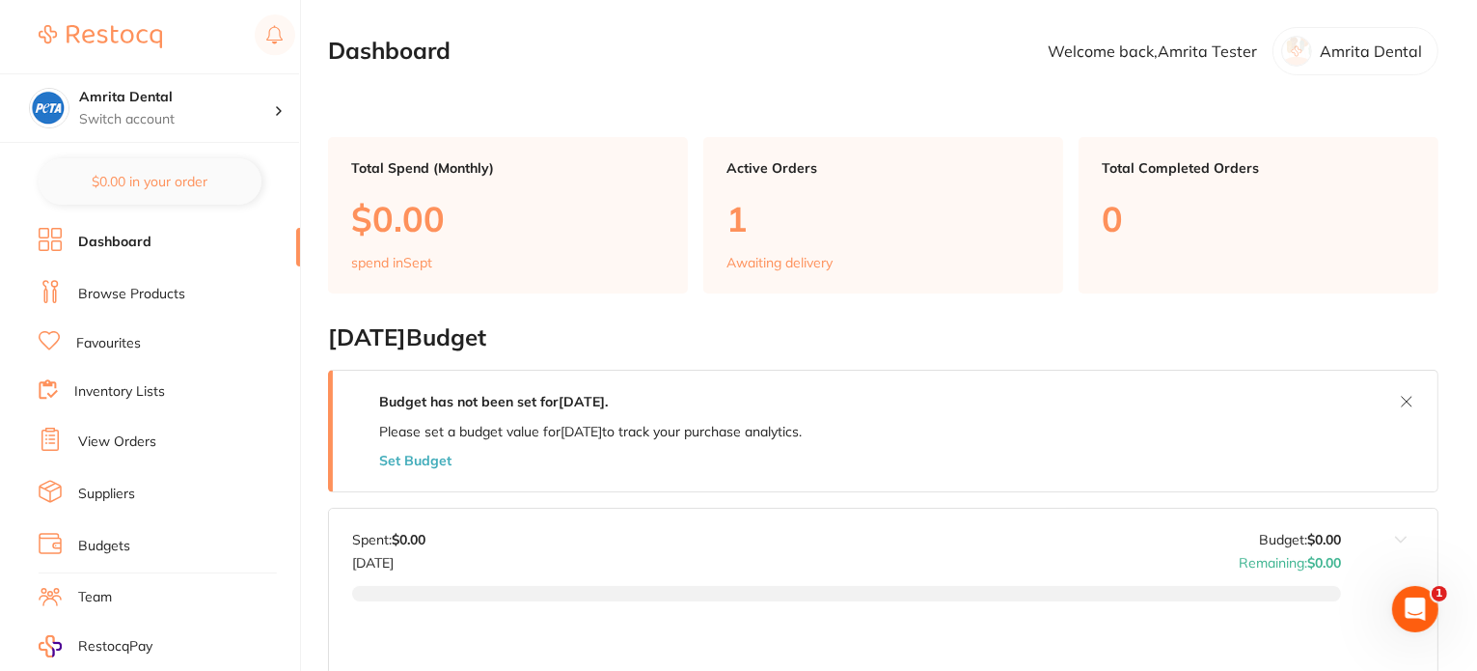
click at [100, 393] on link "Inventory Lists" at bounding box center [119, 391] width 91 height 19
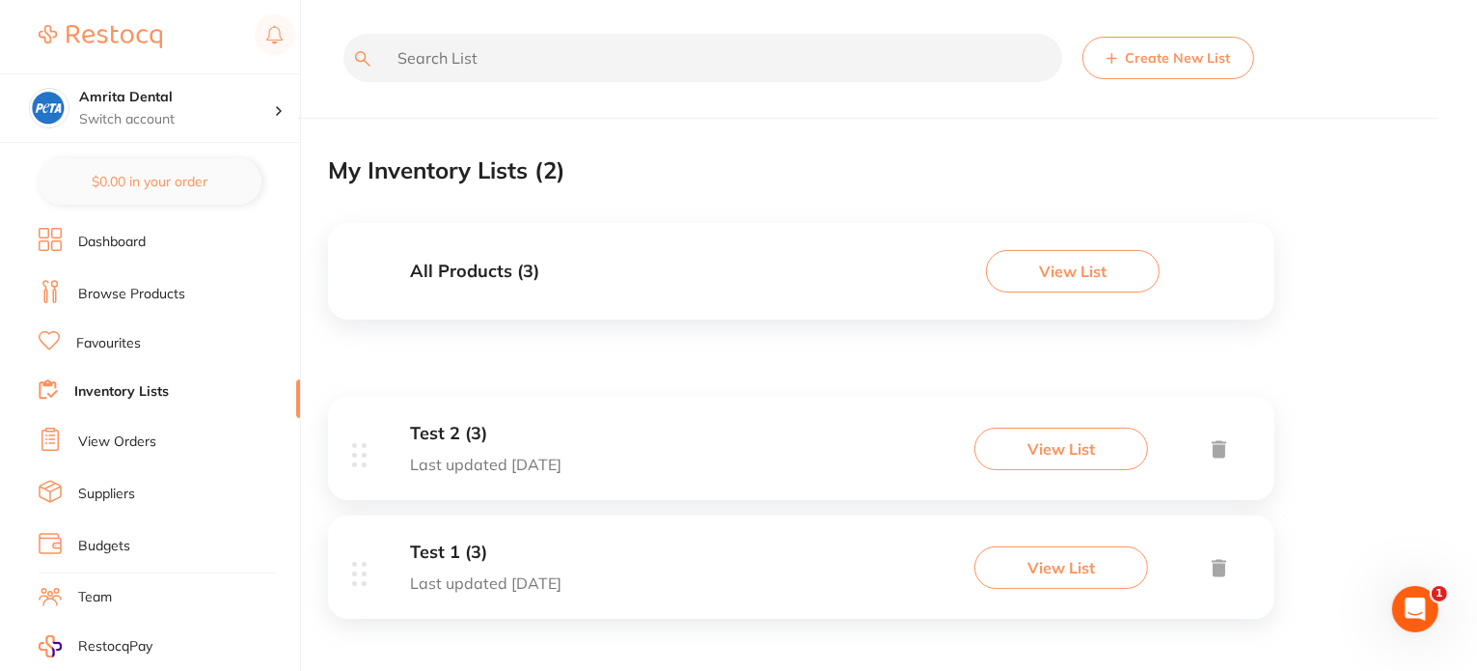
scroll to position [6, 0]
click at [1063, 571] on button "View List" at bounding box center [1061, 566] width 174 height 42
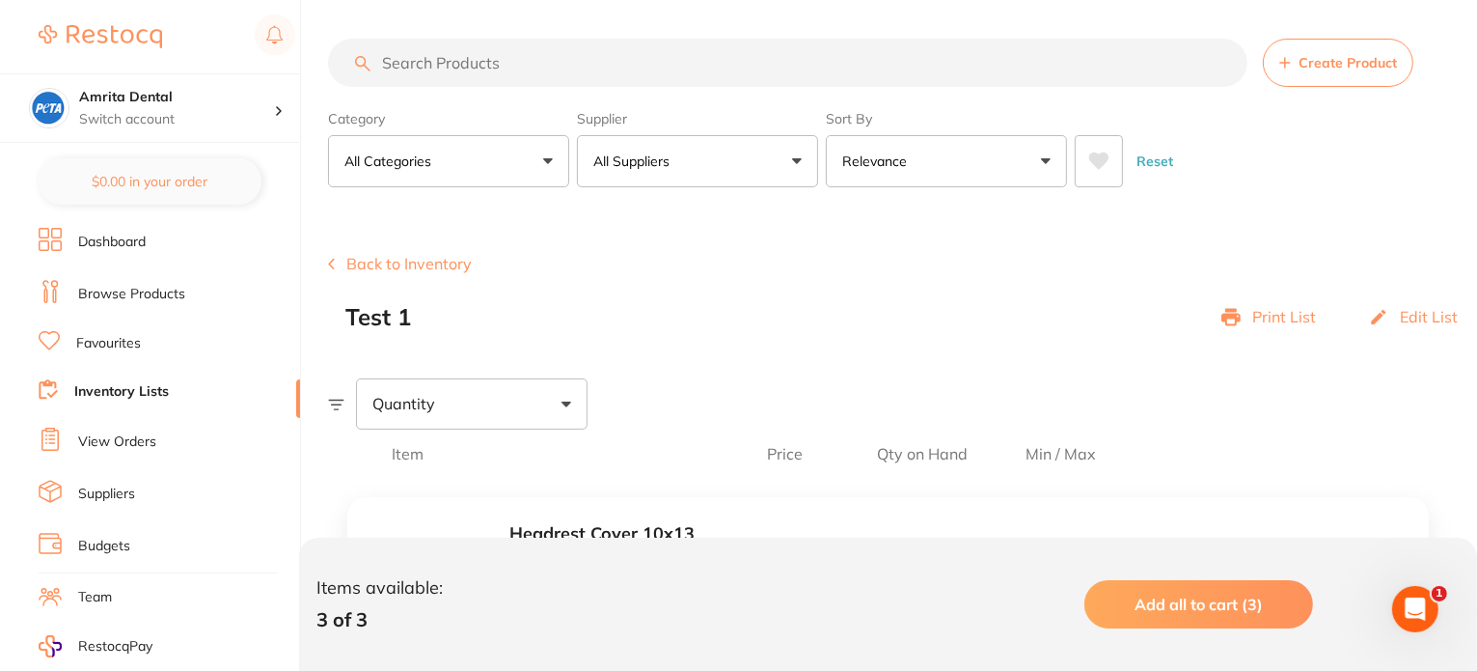
click at [1287, 323] on p "Print List" at bounding box center [1284, 316] width 64 height 17
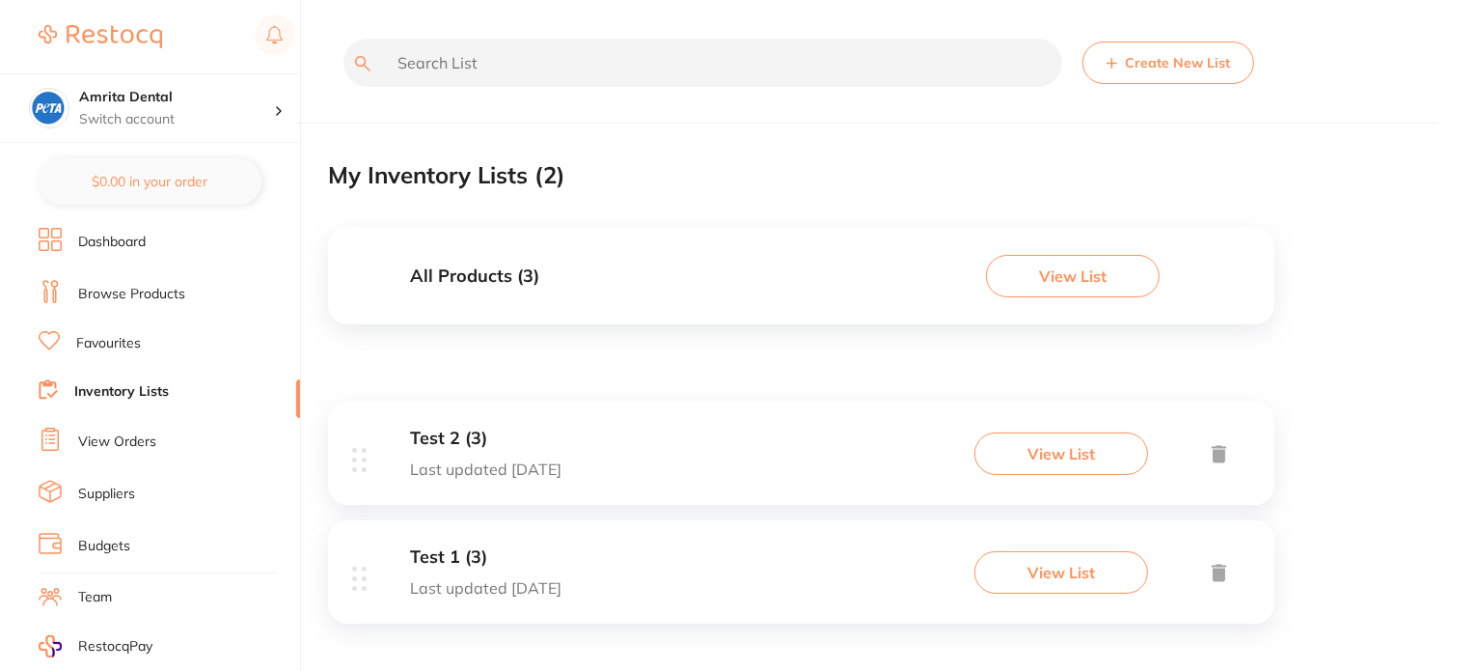
scroll to position [6, 0]
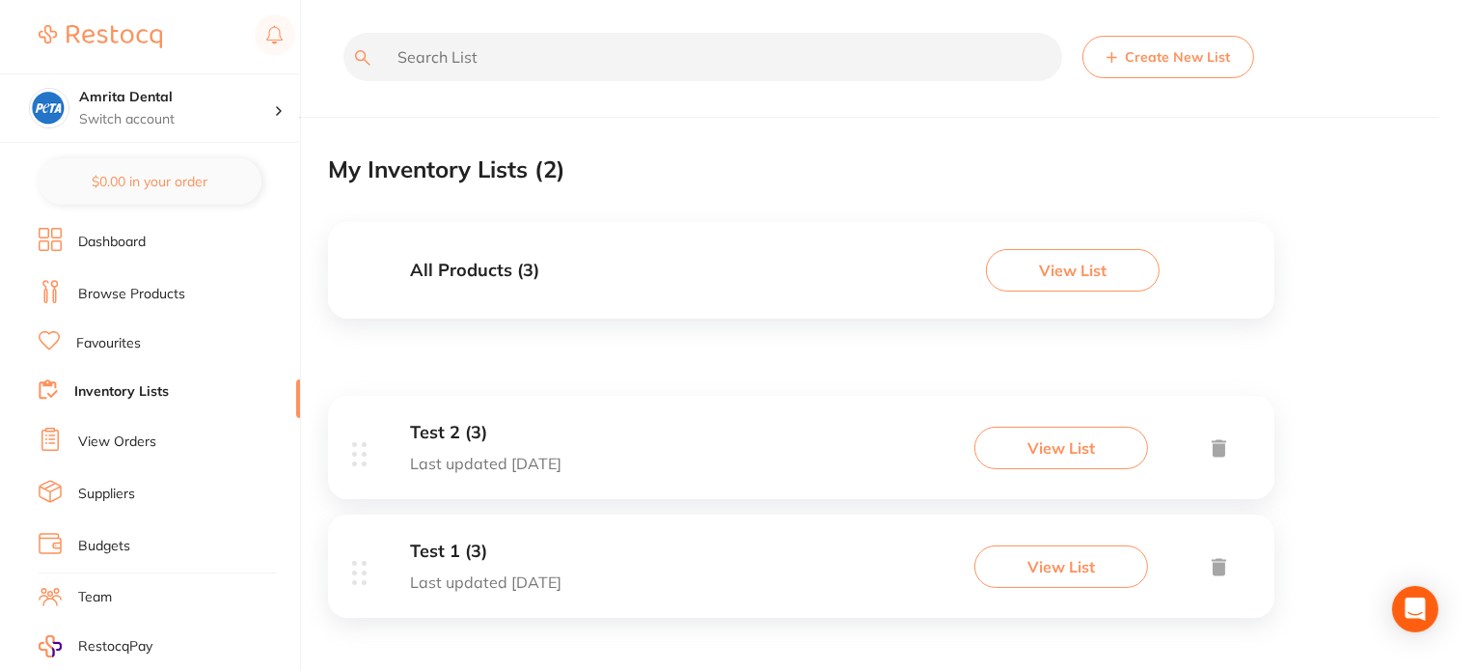
click at [1123, 451] on button "View List" at bounding box center [1061, 447] width 174 height 42
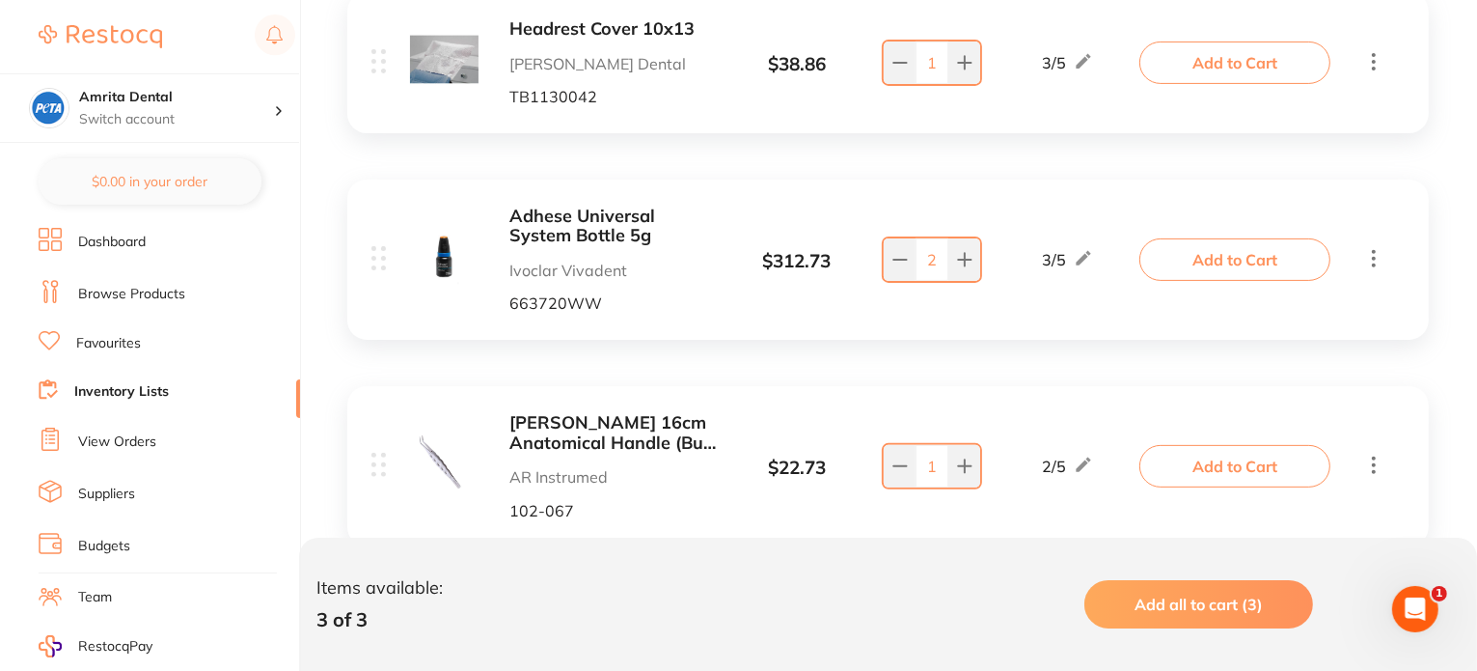
scroll to position [471, 0]
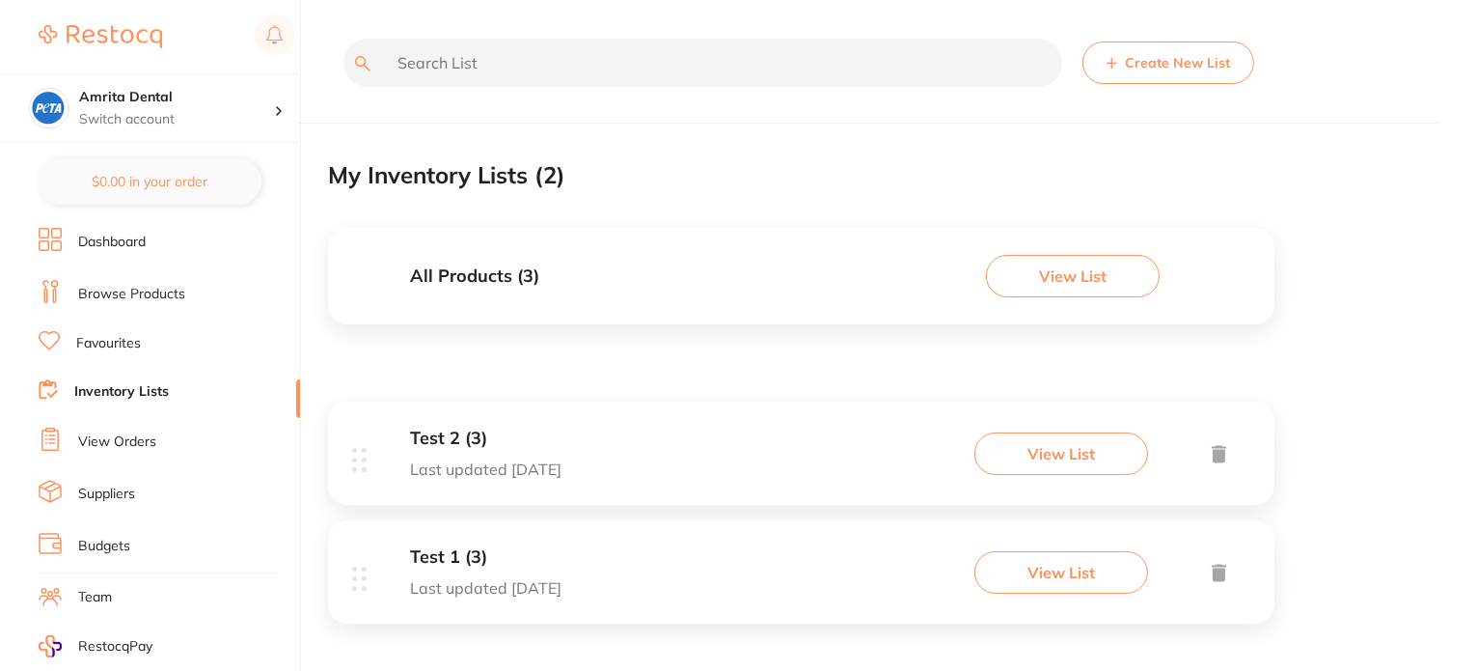
click at [536, 566] on h3 "Test 1 (3)" at bounding box center [485, 557] width 151 height 20
click at [1120, 456] on button "View List" at bounding box center [1061, 453] width 174 height 42
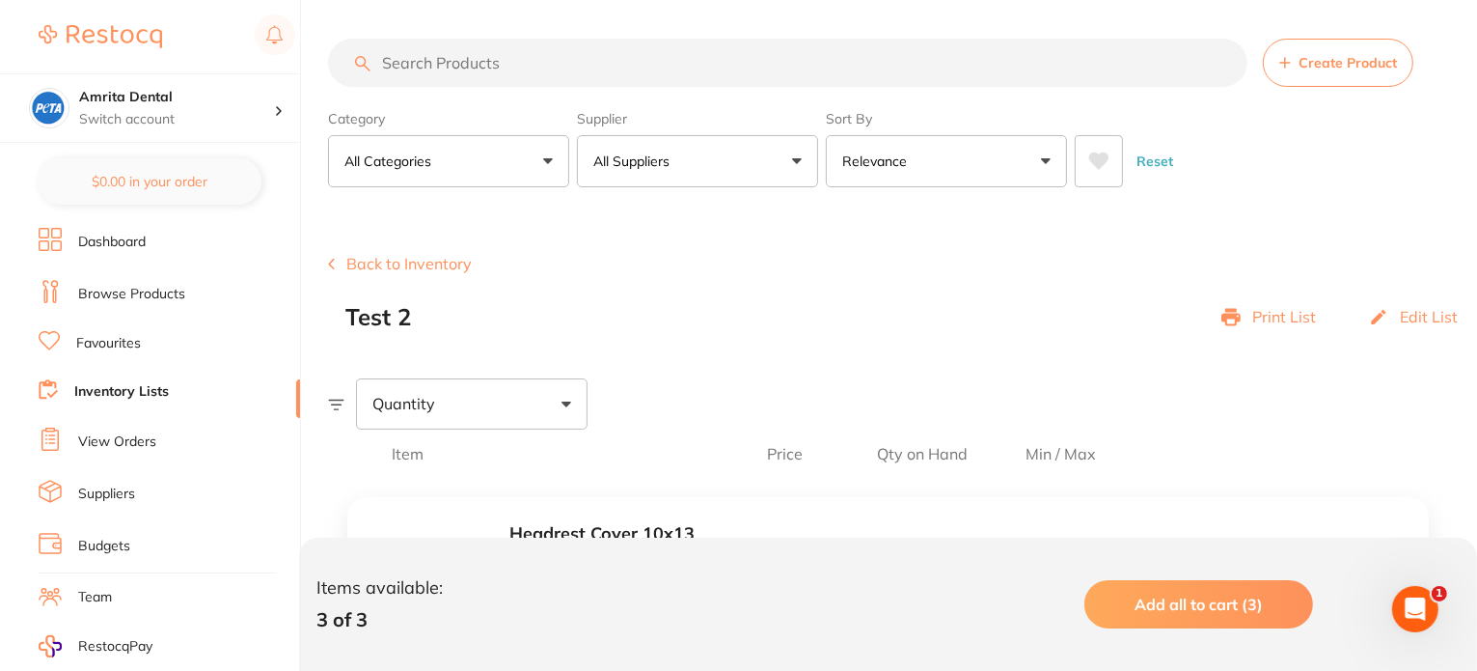
click at [1286, 319] on p "Print List" at bounding box center [1284, 316] width 64 height 17
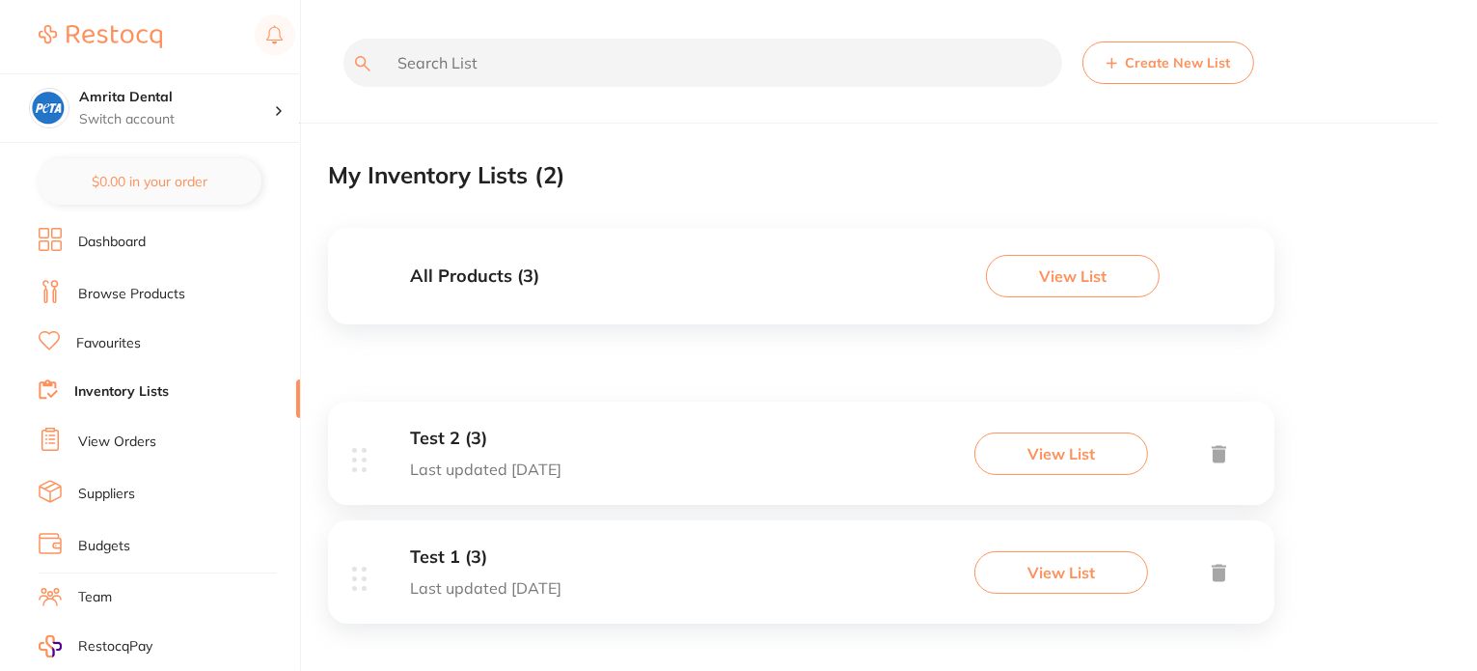
click at [1040, 278] on button "View List" at bounding box center [1073, 276] width 174 height 42
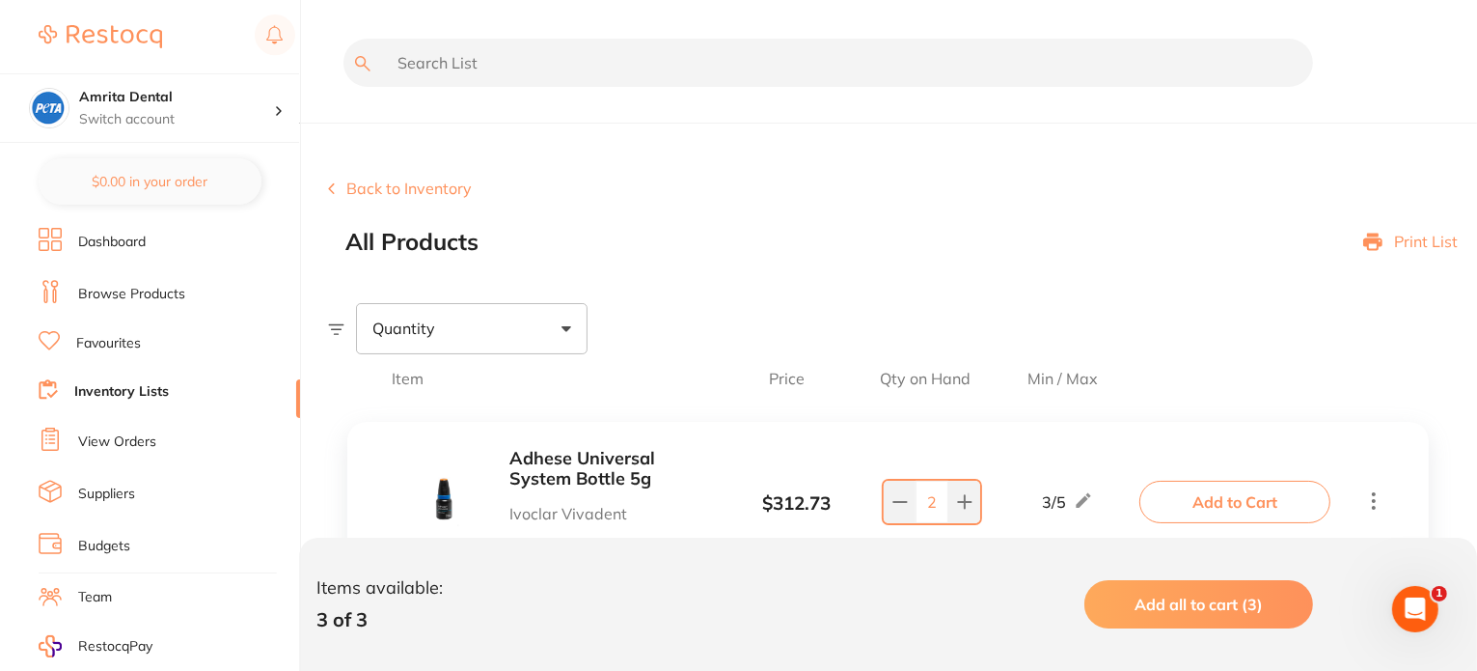
click at [1409, 238] on p "Print List" at bounding box center [1426, 241] width 64 height 17
